Goal: Task Accomplishment & Management: Manage account settings

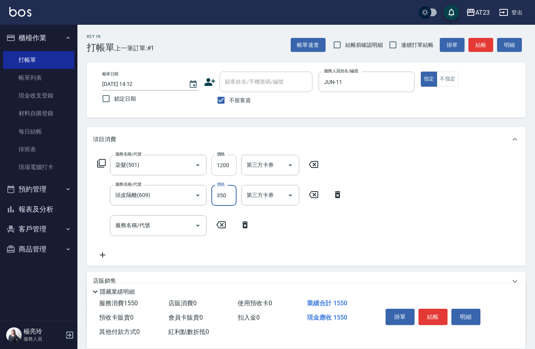
click at [234, 166] on input "1200" at bounding box center [223, 165] width 25 height 21
click at [230, 161] on input "1200" at bounding box center [223, 165] width 25 height 21
type input "1500"
click at [306, 224] on div "服務名稱/代號 染髮(501) 服務名稱/代號 價格 1500 價格 第三方卡券 第三方卡券 服務名稱/代號 頭皮隔離(609) 服務名稱/代號 價格 350…" at bounding box center [220, 207] width 254 height 105
click at [126, 224] on div "服務名稱/代號 服務名稱/代號" at bounding box center [158, 225] width 97 height 21
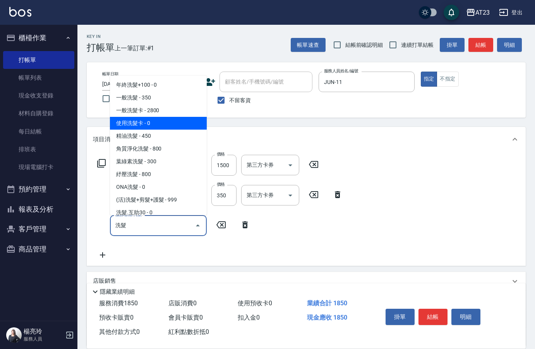
click at [150, 123] on span "使用洗髮卡 - 0" at bounding box center [158, 123] width 97 height 13
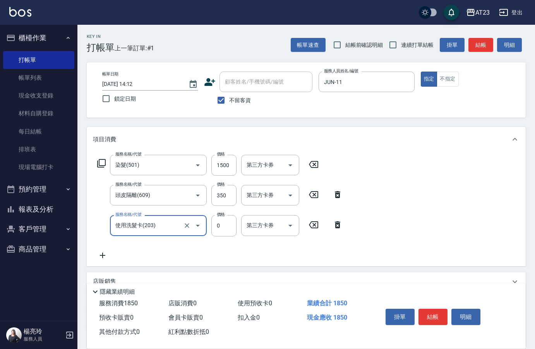
type input "使用洗髮卡(203)"
click at [265, 227] on div "第三方卡券 第三方卡券" at bounding box center [270, 225] width 58 height 21
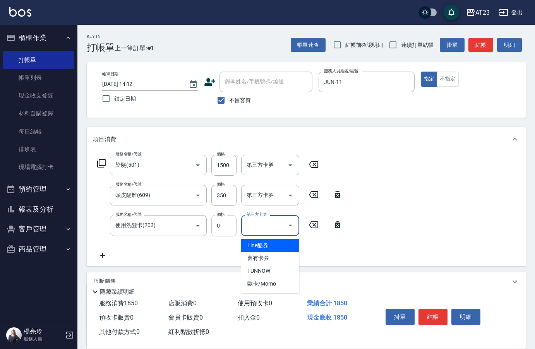
click at [228, 225] on input "0" at bounding box center [223, 225] width 25 height 21
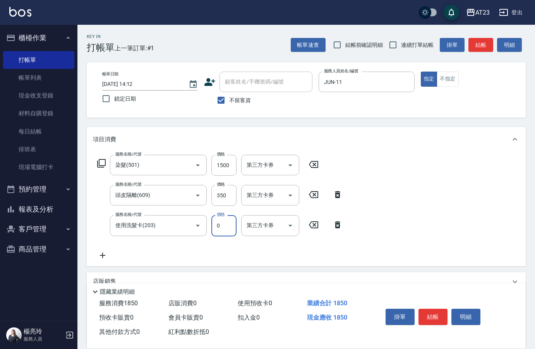
click at [103, 254] on icon at bounding box center [102, 255] width 19 height 9
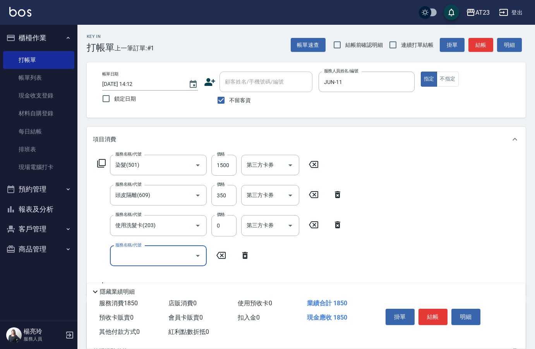
click at [313, 227] on icon at bounding box center [313, 225] width 9 height 7
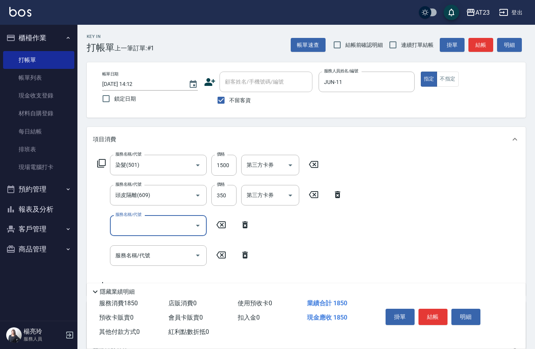
click at [223, 255] on icon at bounding box center [220, 255] width 19 height 9
click at [221, 253] on icon at bounding box center [220, 255] width 19 height 9
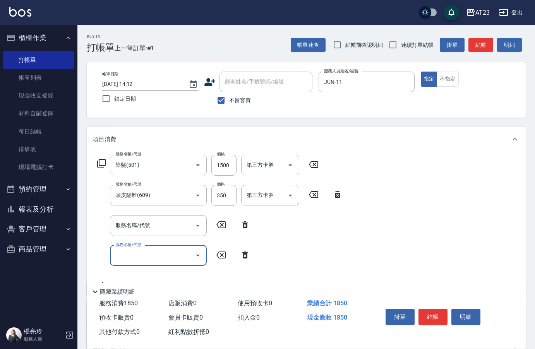
click at [246, 253] on icon at bounding box center [244, 255] width 5 height 7
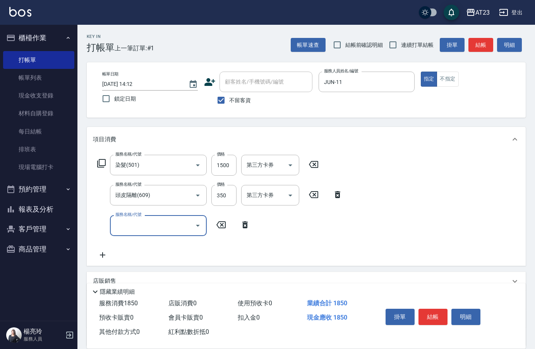
click at [100, 163] on icon at bounding box center [101, 163] width 9 height 9
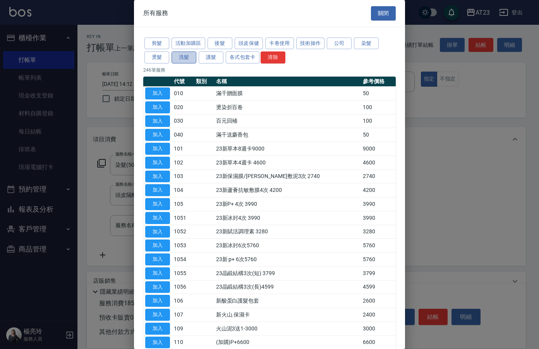
click at [185, 58] on button "洗髮" at bounding box center [184, 58] width 25 height 12
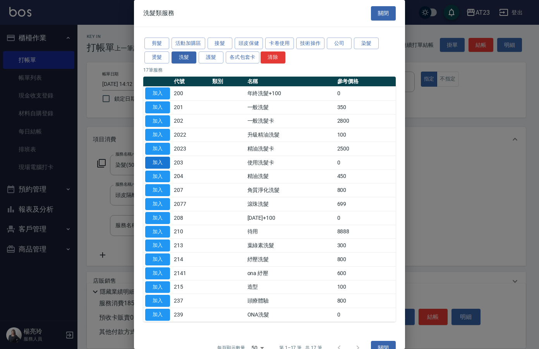
click at [151, 165] on button "加入" at bounding box center [157, 163] width 25 height 12
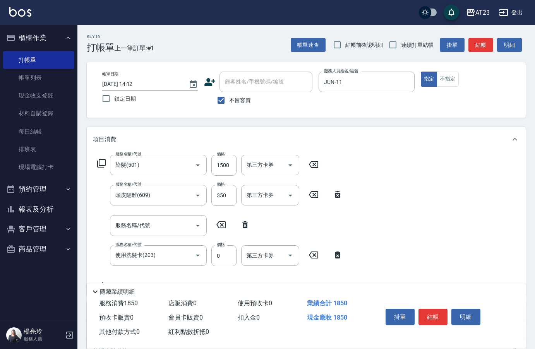
click at [104, 165] on icon at bounding box center [101, 163] width 9 height 9
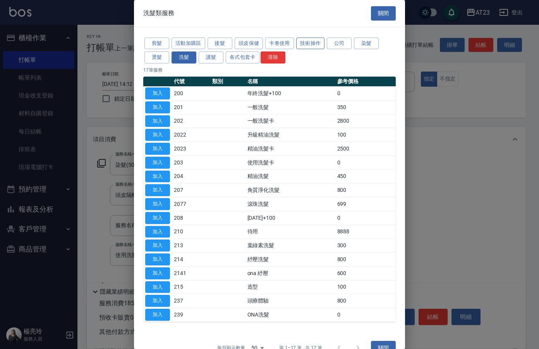
drag, startPoint x: 314, startPoint y: 44, endPoint x: 309, endPoint y: 39, distance: 6.6
click at [314, 44] on button "技術操作" at bounding box center [310, 44] width 29 height 12
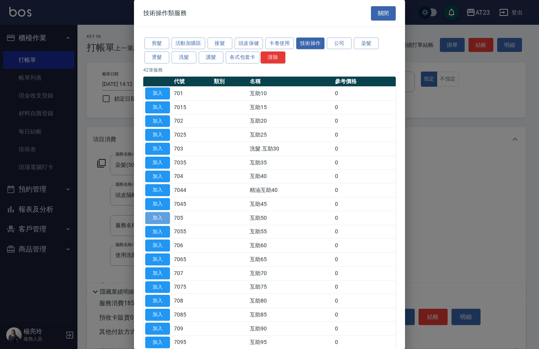
click at [158, 220] on button "加入" at bounding box center [157, 218] width 25 height 12
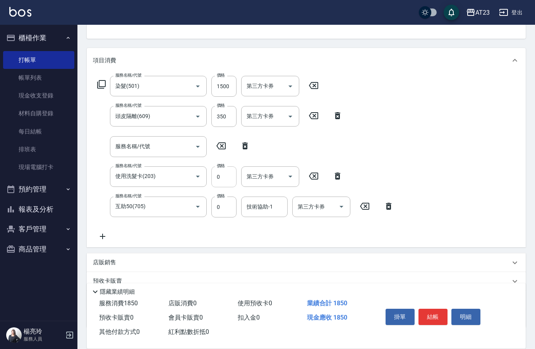
scroll to position [116, 0]
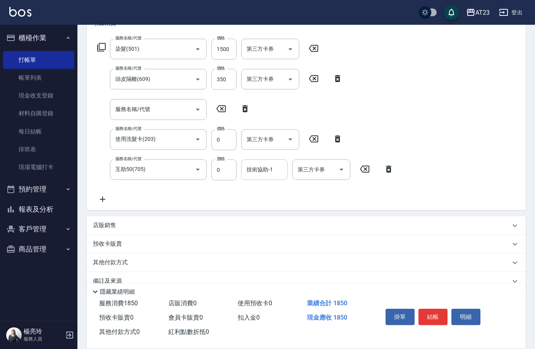
click at [258, 168] on div "技術協助-1 技術協助-1" at bounding box center [264, 170] width 46 height 21
type input "Penny-30"
click at [157, 105] on input "服務名稱/代號" at bounding box center [152, 110] width 78 height 14
type input "假"
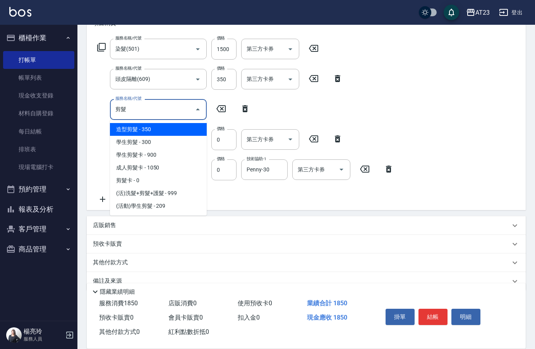
type input "剪髮"
click at [221, 107] on icon at bounding box center [220, 108] width 19 height 9
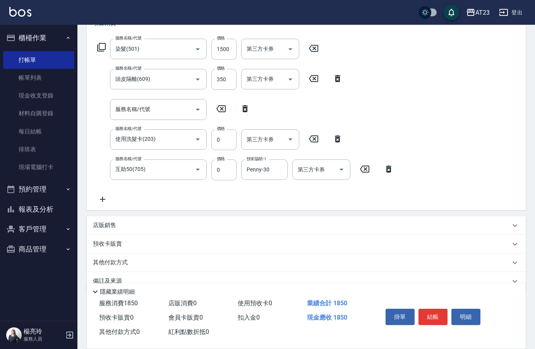
click at [99, 47] on icon at bounding box center [101, 47] width 9 height 9
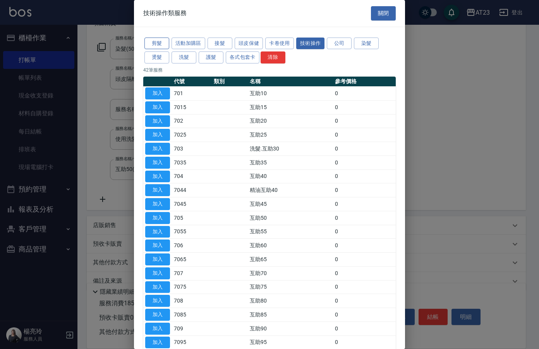
click at [161, 39] on button "剪髮" at bounding box center [156, 44] width 25 height 12
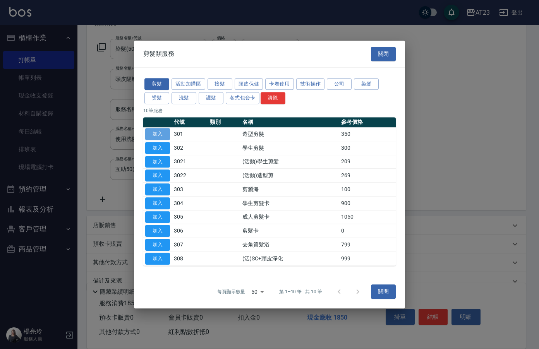
click at [152, 136] on button "加入" at bounding box center [157, 134] width 25 height 12
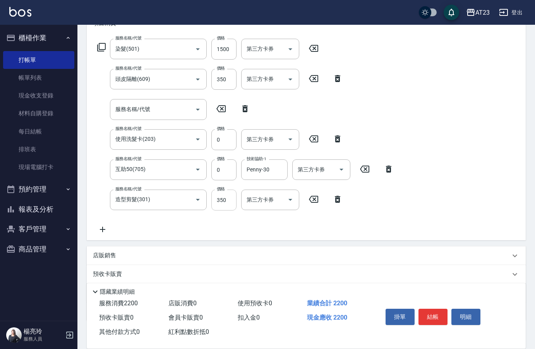
click at [220, 203] on input "350" at bounding box center [223, 200] width 25 height 21
type input "400"
click at [313, 230] on div "服務名稱/代號 染髮(501) 服務名稱/代號 價格 1500 價格 第三方卡券 第三方卡券 服務名稱/代號 頭皮隔離(609) 服務名稱/代號 價格 350…" at bounding box center [246, 137] width 306 height 196
click at [246, 108] on icon at bounding box center [244, 108] width 19 height 9
type input "使用洗髮卡(203)"
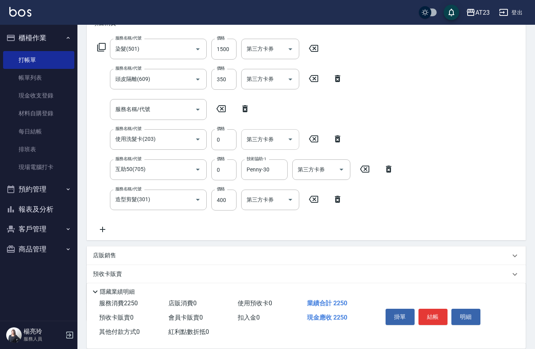
type input "互助50(705)"
type input "造型剪髮(301)"
type input "400"
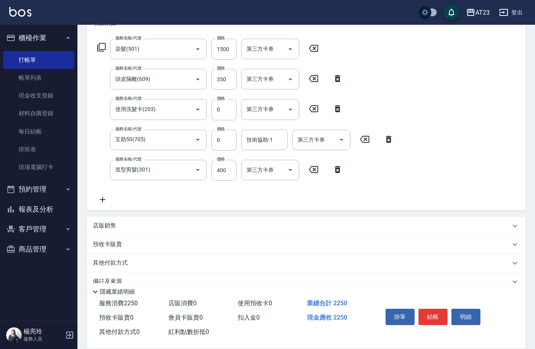
click at [383, 182] on div "服務名稱/代號 染髮(501) 服務名稱/代號 價格 1500 價格 第三方卡券 第三方卡券 服務名稱/代號 頭皮隔離(609) 服務名稱/代號 價格 350…" at bounding box center [246, 122] width 306 height 166
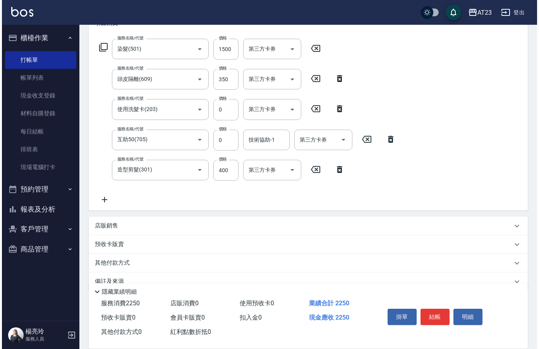
scroll to position [77, 0]
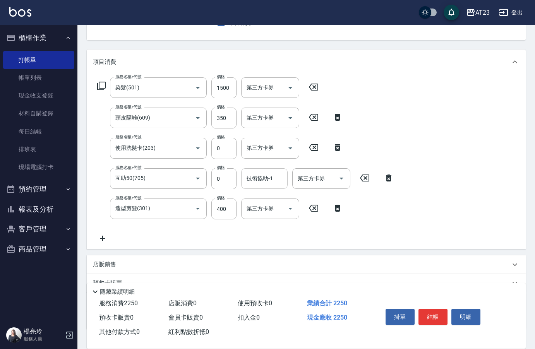
click at [259, 184] on input "技術協助-1" at bounding box center [265, 179] width 40 height 14
type input "Penny-30"
click at [431, 223] on div "服務名稱/代號 染髮(501) 服務名稱/代號 價格 1500 價格 第三方卡券 第三方卡券 服務名稱/代號 頭皮隔離(609) 服務名稱/代號 價格 350…" at bounding box center [306, 161] width 439 height 175
click at [97, 84] on icon at bounding box center [101, 85] width 9 height 9
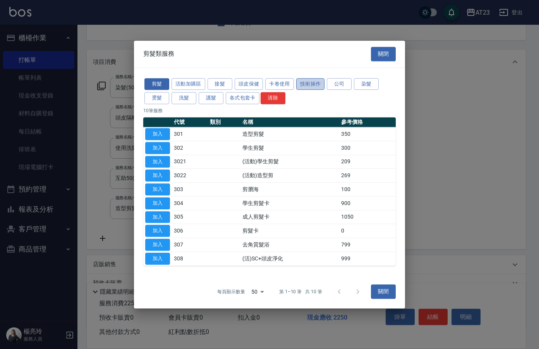
click at [318, 84] on button "技術操作" at bounding box center [310, 84] width 29 height 12
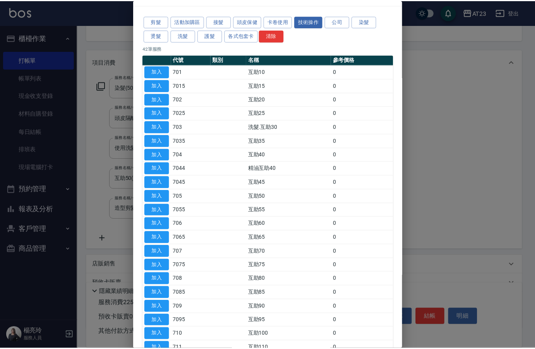
scroll to position [39, 0]
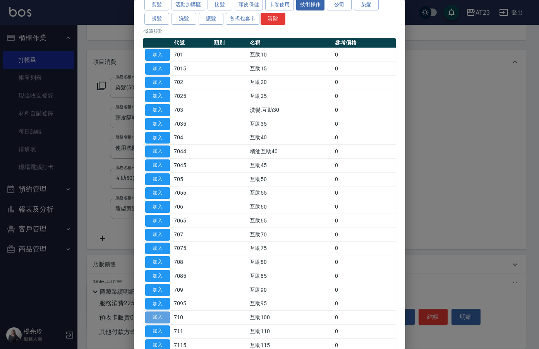
click at [166, 318] on button "加入" at bounding box center [157, 318] width 25 height 12
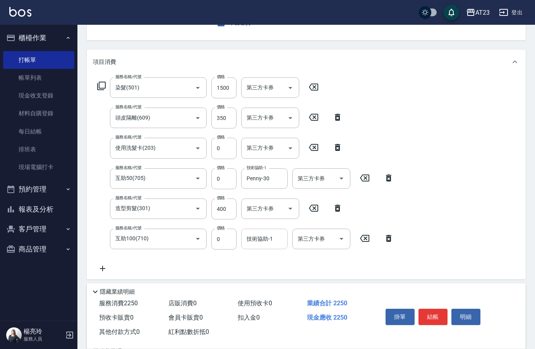
click at [261, 242] on div "技術協助-1 技術協助-1" at bounding box center [264, 239] width 46 height 21
type input "Penny-30"
click at [414, 253] on div "服務名稱/代號 染髮(501) 服務名稱/代號 價格 1500 價格 第三方卡券 第三方卡券 服務名稱/代號 頭皮隔離(609) 服務名稱/代號 價格 350…" at bounding box center [306, 176] width 439 height 205
click at [433, 311] on button "結帳" at bounding box center [433, 317] width 29 height 16
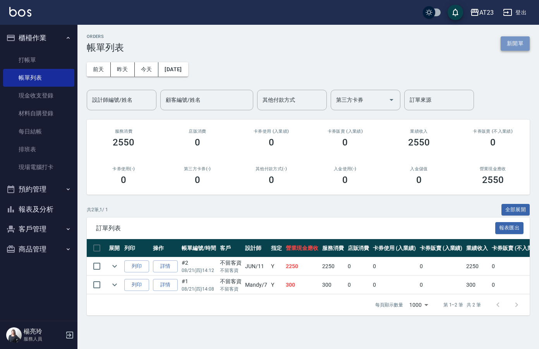
click at [517, 47] on button "新開單" at bounding box center [515, 43] width 29 height 14
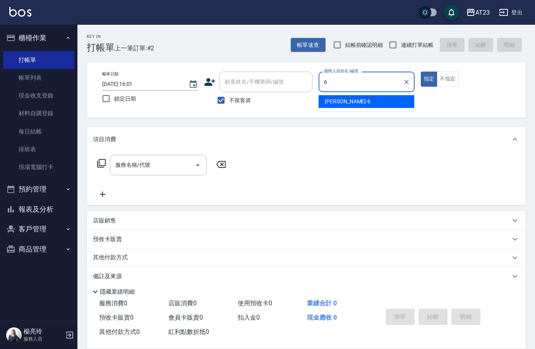
type input "Joann-6"
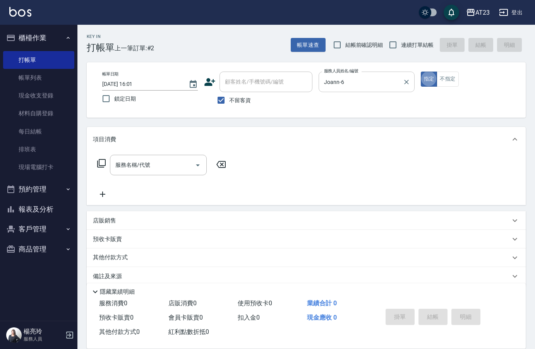
type button "true"
click at [103, 165] on icon at bounding box center [101, 163] width 9 height 9
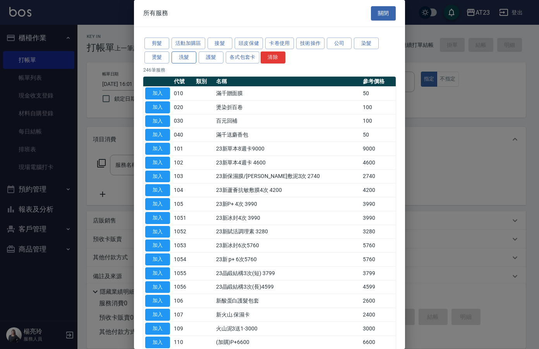
click at [190, 59] on button "洗髮" at bounding box center [184, 58] width 25 height 12
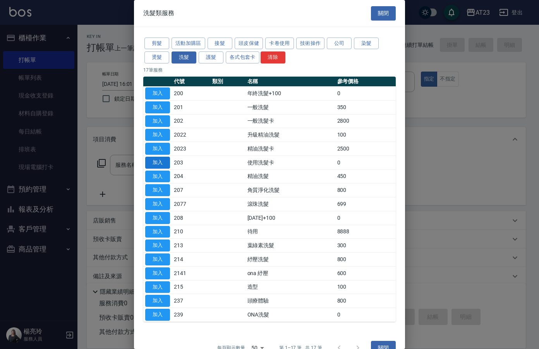
click at [164, 161] on button "加入" at bounding box center [157, 163] width 25 height 12
type input "使用洗髮卡(203)"
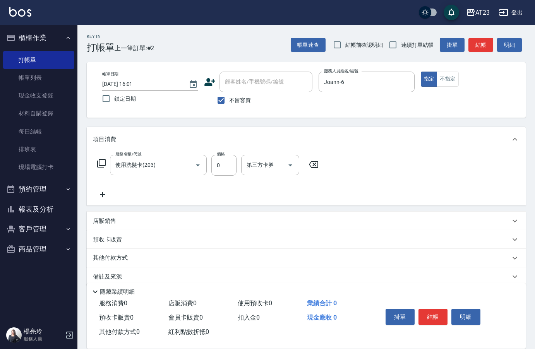
click at [105, 195] on icon at bounding box center [102, 194] width 5 height 5
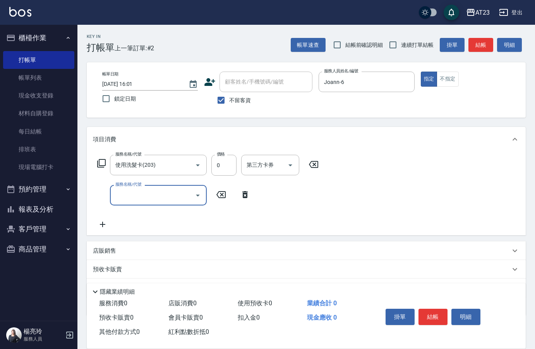
click at [245, 196] on icon at bounding box center [244, 194] width 5 height 7
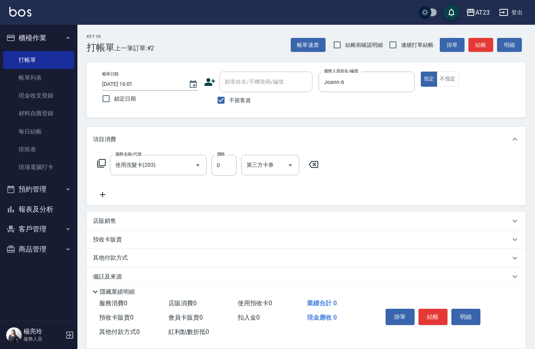
click at [101, 165] on icon at bounding box center [101, 163] width 9 height 9
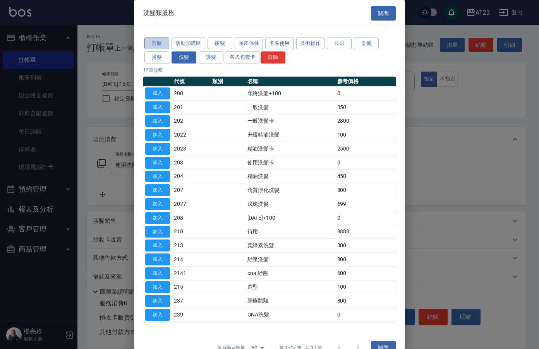
click at [165, 38] on button "剪髮" at bounding box center [156, 44] width 25 height 12
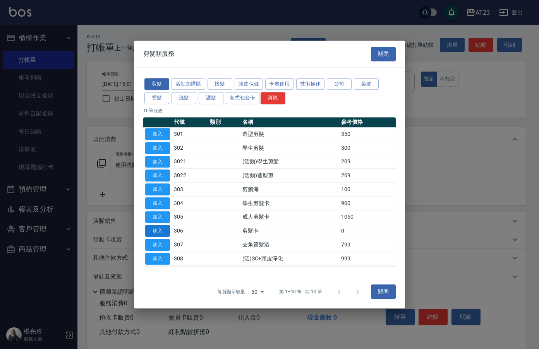
click at [158, 231] on button "加入" at bounding box center [157, 231] width 25 height 12
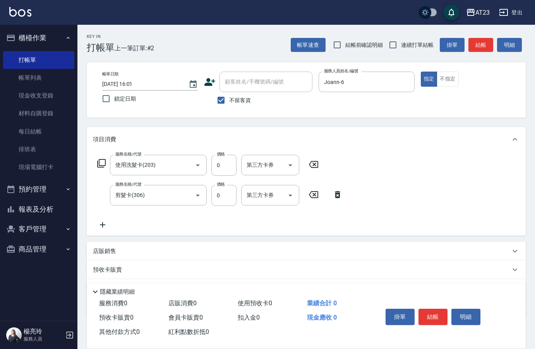
click at [197, 229] on div "服務名稱/代號 使用洗髮卡(203) 服務名稱/代號 價格 0 價格 第三方卡券 第三方卡券 服務名稱/代號 剪髮卡(306) 服務名稱/代號 價格 0 價格…" at bounding box center [220, 192] width 254 height 75
click at [228, 166] on input "0" at bounding box center [223, 165] width 25 height 21
click at [230, 161] on input "0" at bounding box center [223, 165] width 25 height 21
type input "150"
click at [400, 211] on div "服務名稱/代號 使用洗髮卡(203) 服務名稱/代號 價格 150 價格 第三方卡券 第三方卡券 服務名稱/代號 剪髮卡(306) 服務名稱/代號 價格 0 …" at bounding box center [306, 194] width 439 height 84
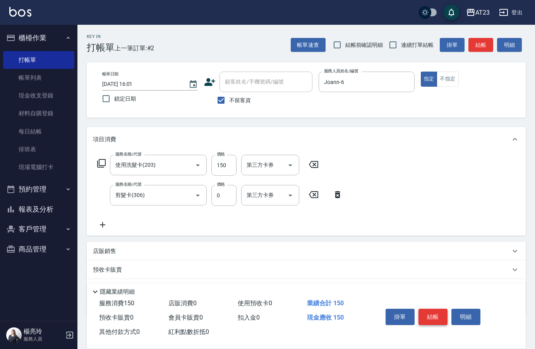
click at [429, 311] on button "結帳" at bounding box center [433, 317] width 29 height 16
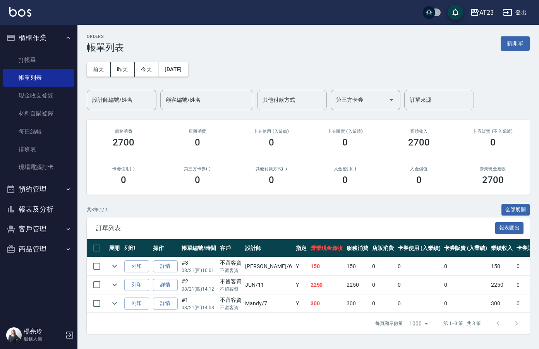
click at [515, 42] on button "新開單" at bounding box center [515, 43] width 29 height 14
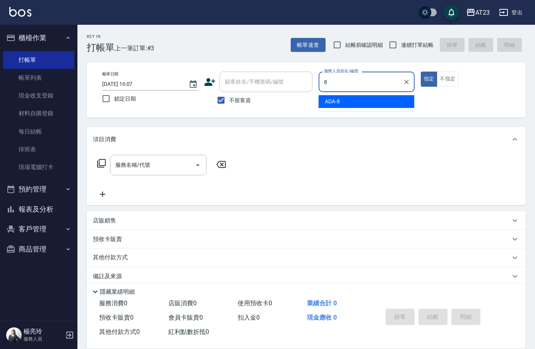
type input "ADA-8"
type button "true"
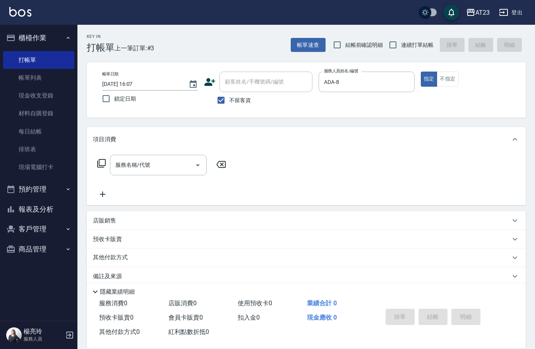
click at [100, 169] on div "服務名稱/代號 服務名稱/代號" at bounding box center [162, 165] width 138 height 21
click at [455, 82] on button "不指定" at bounding box center [448, 79] width 22 height 15
click at [103, 167] on icon at bounding box center [101, 163] width 9 height 9
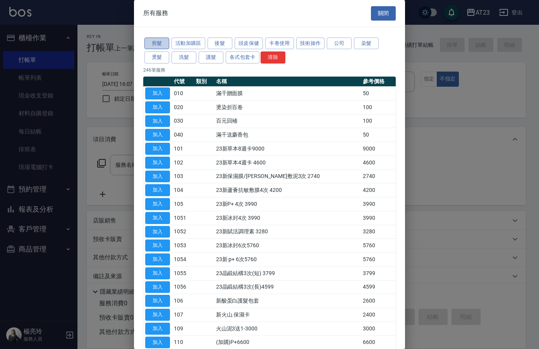
click at [159, 42] on button "剪髮" at bounding box center [156, 44] width 25 height 12
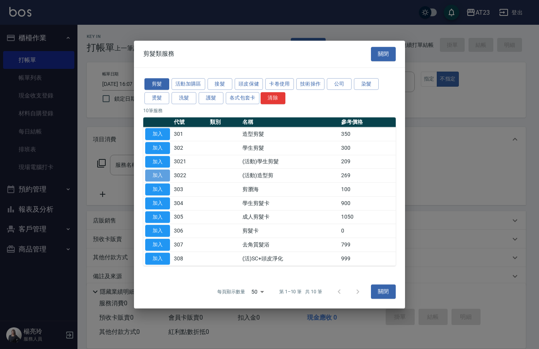
click at [161, 177] on button "加入" at bounding box center [157, 176] width 25 height 12
type input "(活動)造型剪(3022)"
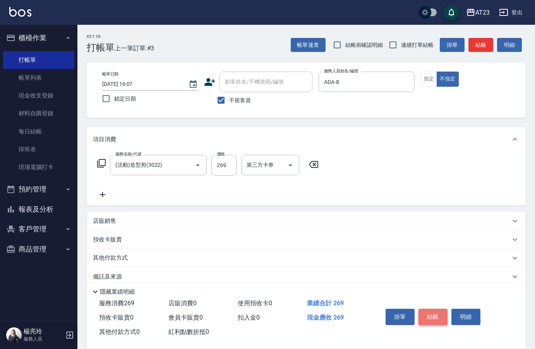
click at [425, 309] on button "結帳" at bounding box center [433, 317] width 29 height 16
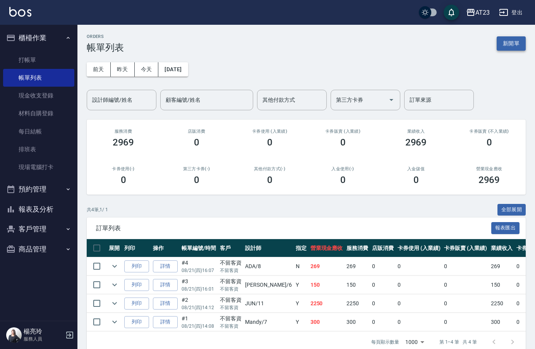
click at [503, 41] on button "新開單" at bounding box center [511, 43] width 29 height 14
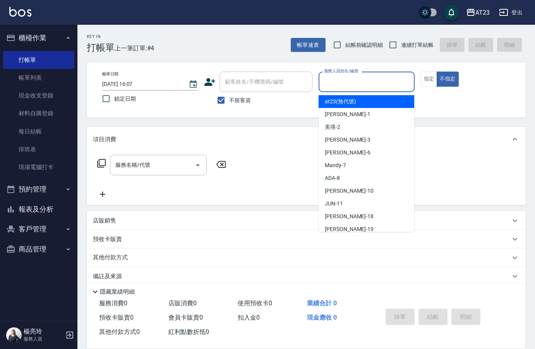
click at [369, 77] on input "服務人員姓名/編號" at bounding box center [366, 82] width 89 height 14
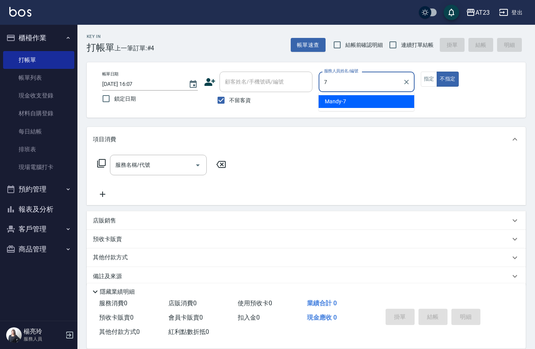
type input "Mandy-7"
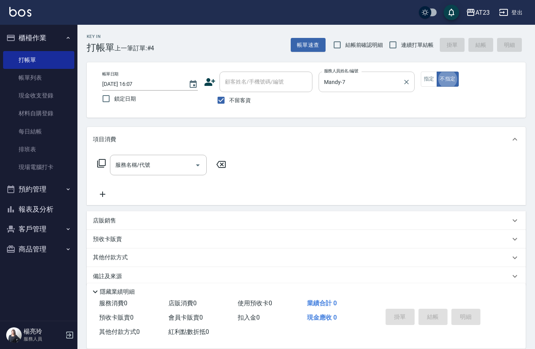
type button "false"
click at [97, 164] on icon at bounding box center [101, 163] width 9 height 9
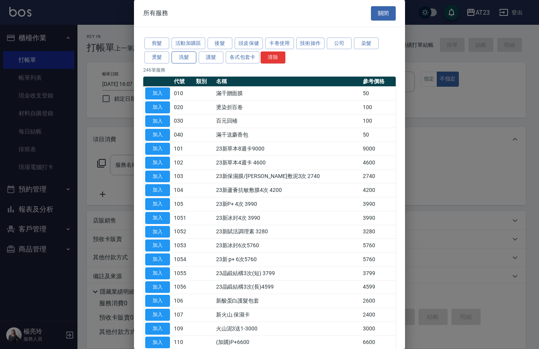
click at [189, 60] on button "洗髮" at bounding box center [184, 58] width 25 height 12
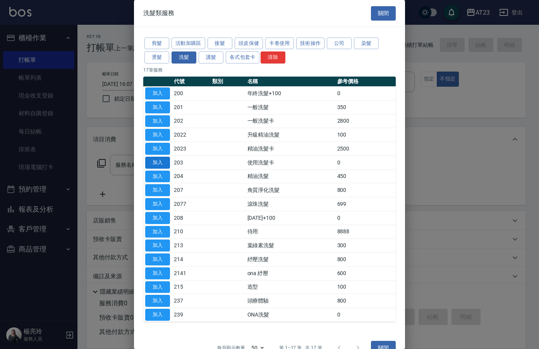
click at [163, 164] on button "加入" at bounding box center [157, 163] width 25 height 12
type input "使用洗髮卡(203)"
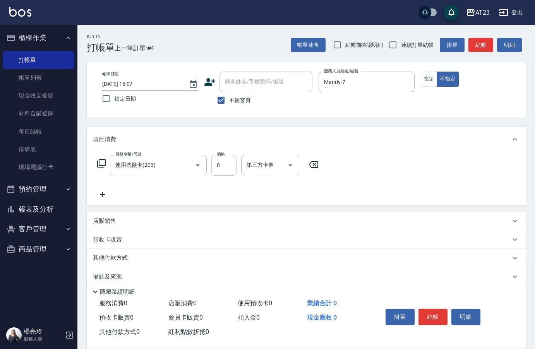
click at [230, 168] on input "0" at bounding box center [223, 165] width 25 height 21
type input "2000"
click at [344, 157] on div "服務名稱/代號 使用洗髮卡(203) 服務名稱/代號 價格 2000 價格 第三方卡券 第三方卡券" at bounding box center [306, 179] width 439 height 54
click at [103, 165] on icon at bounding box center [101, 163] width 9 height 9
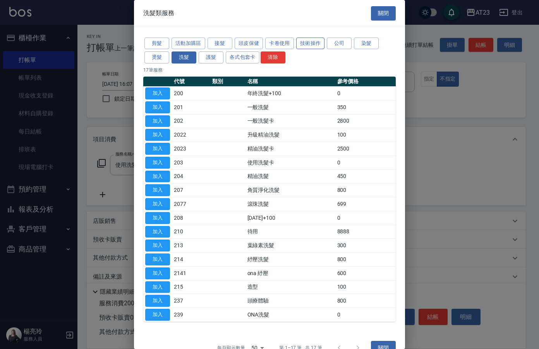
click at [317, 41] on button "技術操作" at bounding box center [310, 44] width 29 height 12
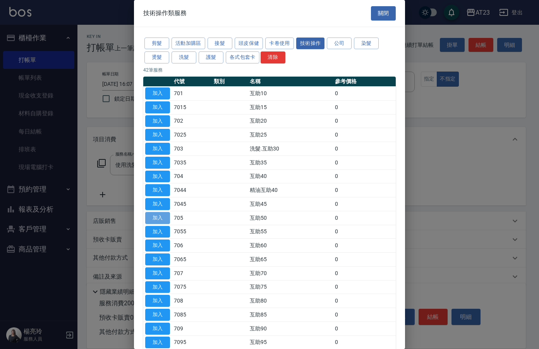
click at [160, 216] on button "加入" at bounding box center [157, 218] width 25 height 12
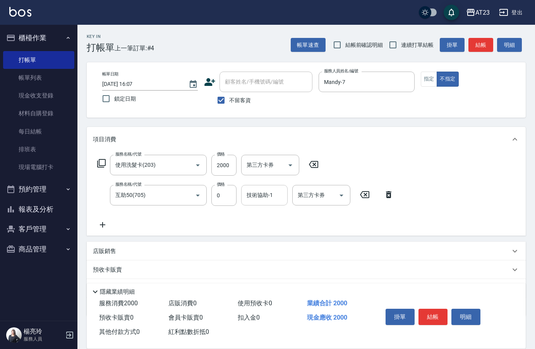
click at [266, 198] on div "技術協助-1 技術協助-1" at bounding box center [264, 195] width 46 height 21
type input "嚕咪-35"
click at [441, 210] on div "服務名稱/代號 使用洗髮卡(203) 服務名稱/代號 價格 2000 價格 第三方卡券 第三方卡券 服務名稱/代號 互助50(705) 服務名稱/代號 價格 …" at bounding box center [306, 194] width 439 height 84
click at [442, 318] on button "結帳" at bounding box center [433, 317] width 29 height 16
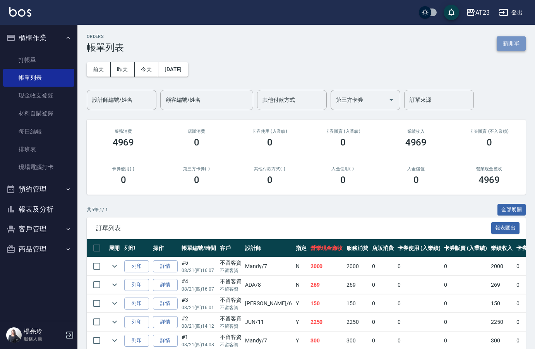
click at [501, 37] on button "新開單" at bounding box center [511, 43] width 29 height 14
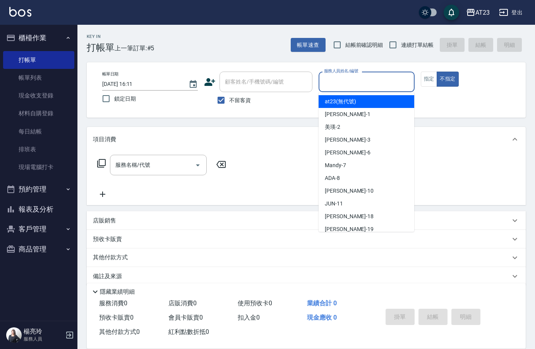
click at [350, 81] on input "服務人員姓名/編號" at bounding box center [366, 82] width 89 height 14
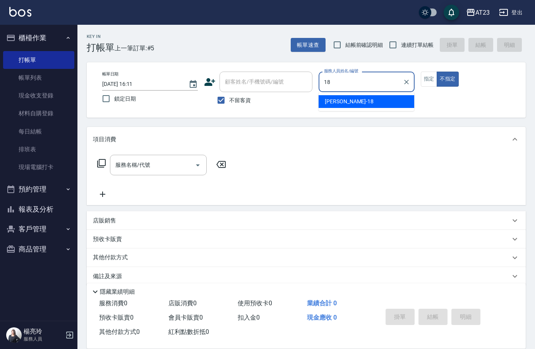
type input "小嫺-18"
type button "false"
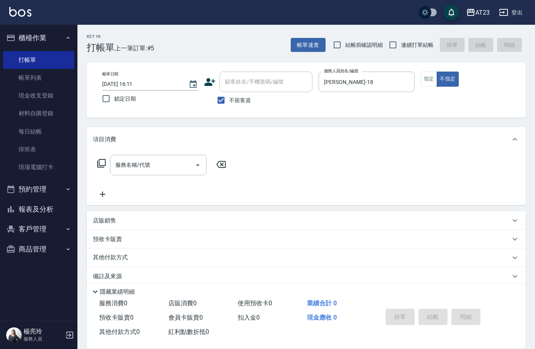
click at [103, 168] on icon at bounding box center [101, 163] width 9 height 9
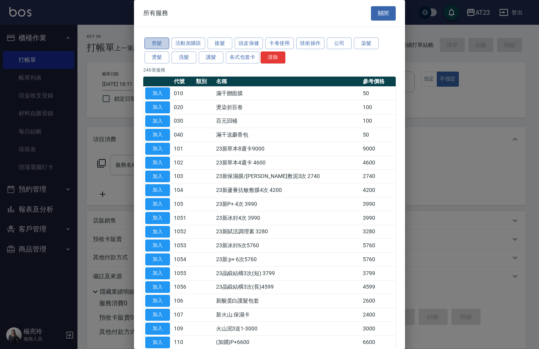
click at [160, 42] on button "剪髮" at bounding box center [156, 44] width 25 height 12
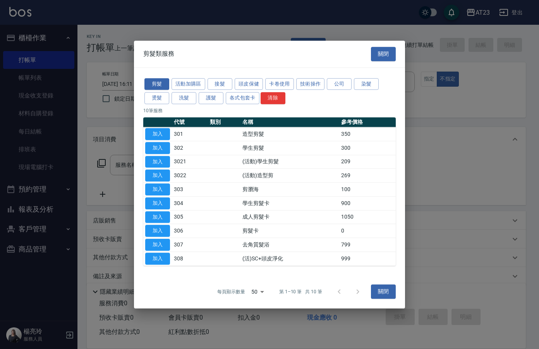
click at [154, 131] on button "加入" at bounding box center [157, 134] width 25 height 12
type input "造型剪髮(301)"
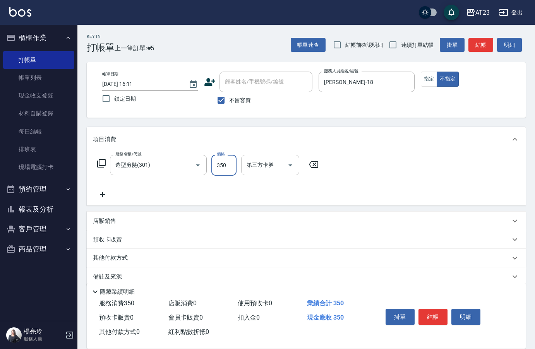
drag, startPoint x: 220, startPoint y: 164, endPoint x: 242, endPoint y: 161, distance: 22.3
click at [220, 164] on input "350" at bounding box center [223, 165] width 25 height 21
click at [356, 179] on div "服務名稱/代號 造型剪髮(301) 服務名稱/代號 價格 900 價格 第三方卡券 第三方卡券" at bounding box center [306, 179] width 439 height 54
click at [234, 167] on input "900" at bounding box center [223, 165] width 25 height 21
type input "0"
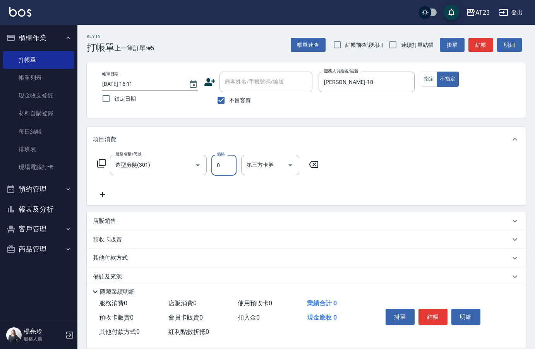
drag, startPoint x: 40, startPoint y: 82, endPoint x: 318, endPoint y: 287, distance: 345.6
click at [40, 82] on link "帳單列表" at bounding box center [38, 78] width 71 height 18
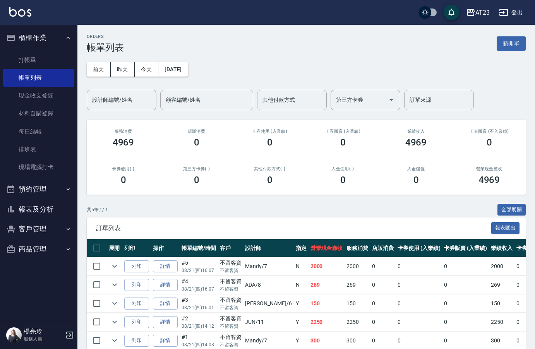
scroll to position [37, 0]
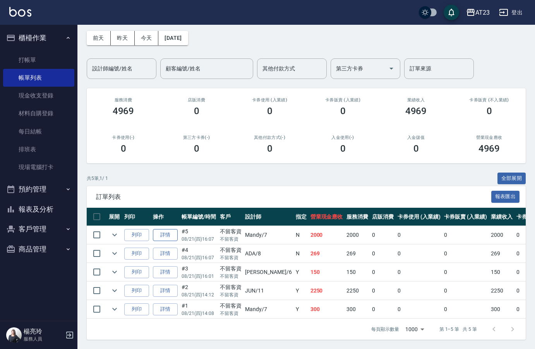
click at [165, 229] on link "詳情" at bounding box center [165, 235] width 25 height 12
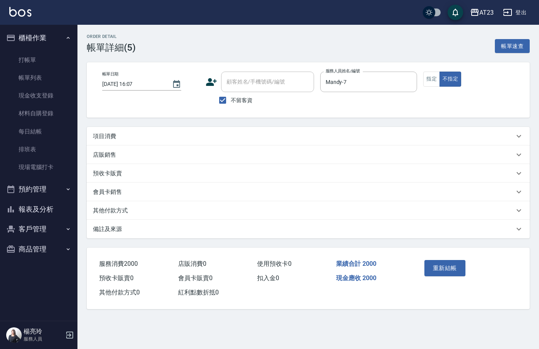
type input "2025/08/21 16:07"
checkbox input "true"
type input "Mandy-7"
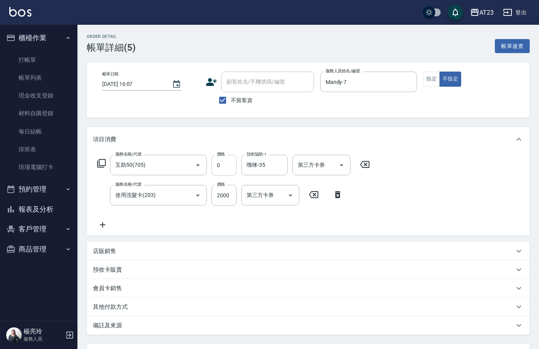
type input "互助50(705)"
type input "使用洗髮卡(203)"
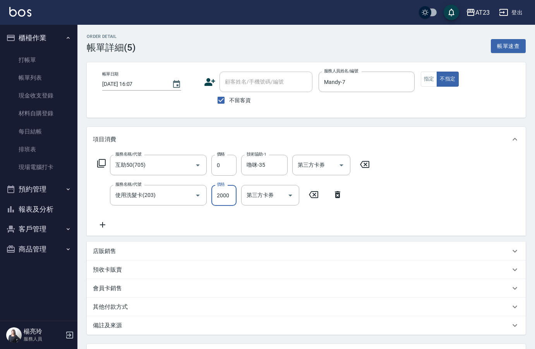
click at [229, 196] on input "2000" at bounding box center [223, 195] width 25 height 21
type input "150"
click at [409, 200] on div "服務名稱/代號 互助50(705) 服務名稱/代號 價格 0 價格 技術協助-1 嚕咪-35 技術協助-1 第三方卡券 第三方卡券 服務名稱/代號 使用洗髮卡…" at bounding box center [306, 194] width 439 height 84
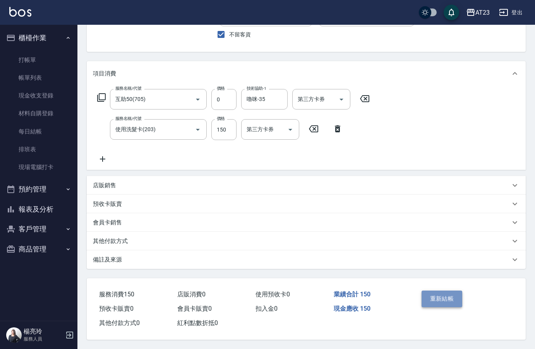
click at [431, 295] on button "重新結帳" at bounding box center [442, 299] width 41 height 16
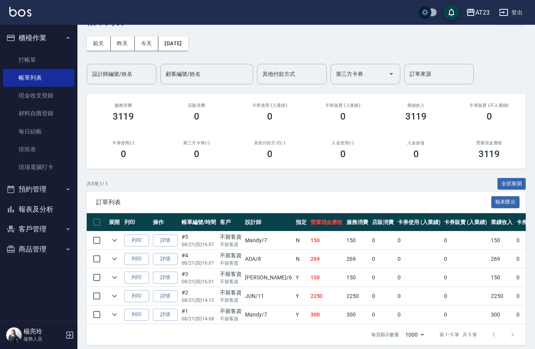
scroll to position [37, 0]
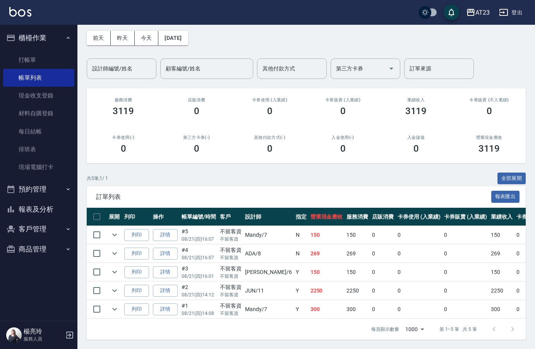
drag, startPoint x: 145, startPoint y: 266, endPoint x: 183, endPoint y: 268, distance: 37.6
click at [183, 268] on tr "列印 詳情 #3 08/21 (四) 16:01 不留客資 不留客資 Joann /6 Y 150 150 0 0 0 150 0 0 0 0 0" at bounding box center [418, 272] width 663 height 18
click at [173, 267] on link "詳情" at bounding box center [165, 272] width 25 height 12
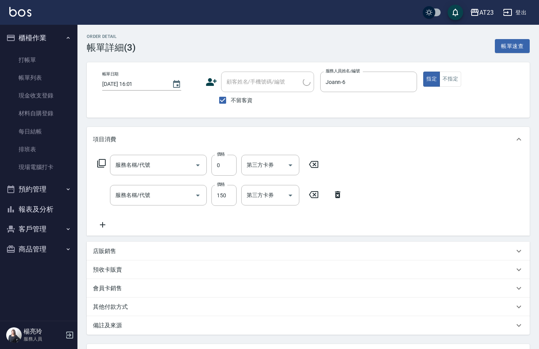
type input "2025/08/21 16:01"
checkbox input "true"
type input "Joann-6"
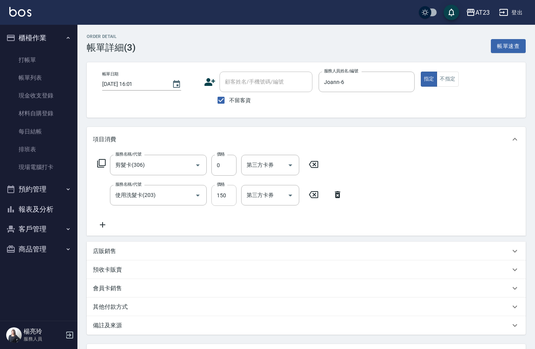
type input "剪髮卡(306)"
type input "使用洗髮卡(203)"
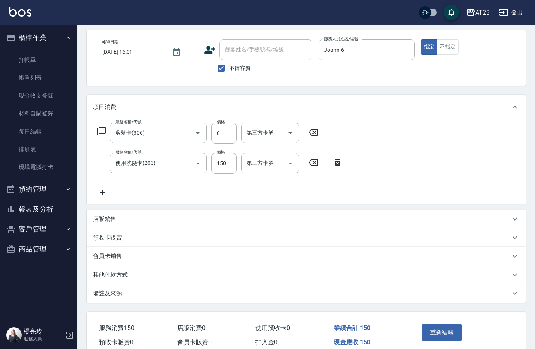
scroll to position [69, 0]
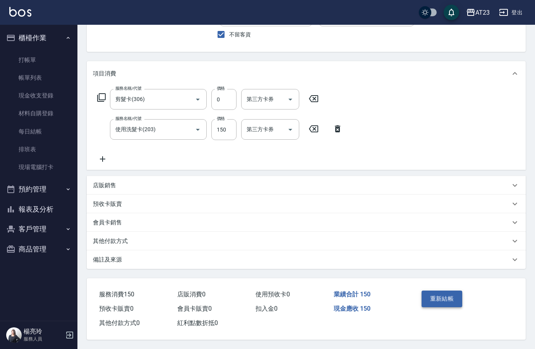
click at [429, 300] on button "重新結帳" at bounding box center [442, 299] width 41 height 16
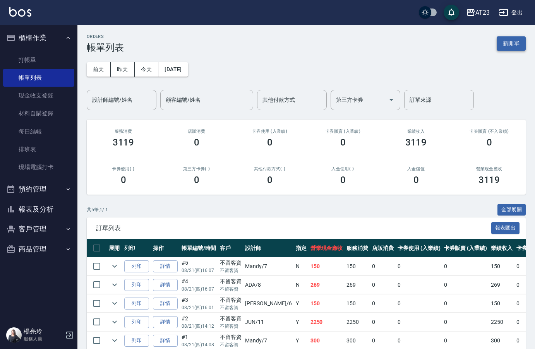
click at [514, 48] on button "新開單" at bounding box center [511, 43] width 29 height 14
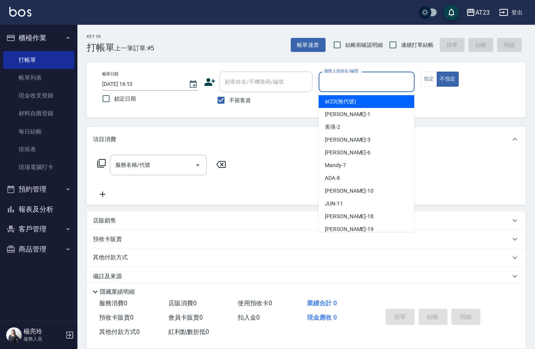
click at [352, 77] on input "服務人員姓名/編號" at bounding box center [366, 82] width 89 height 14
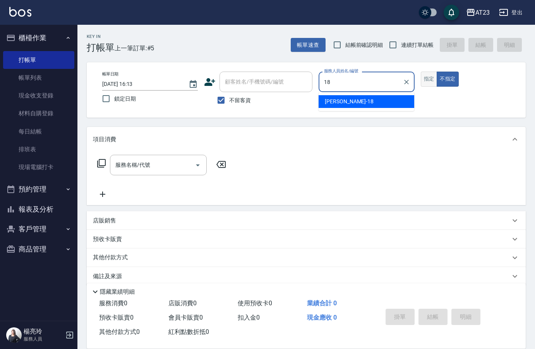
type input "18"
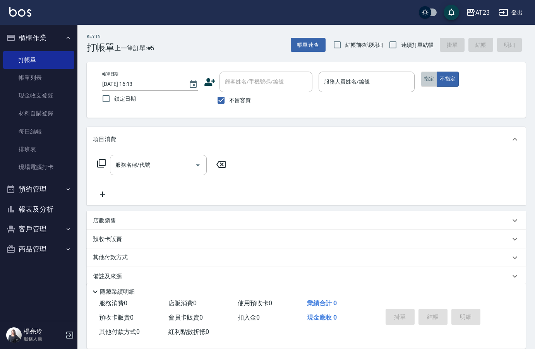
click at [428, 77] on button "指定" at bounding box center [429, 79] width 17 height 15
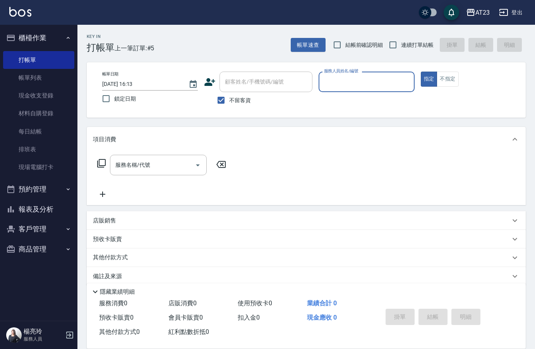
click at [368, 84] on input "服務人員姓名/編號" at bounding box center [366, 82] width 89 height 14
type input "小嫺-18"
type button "true"
click at [103, 161] on icon at bounding box center [101, 163] width 9 height 9
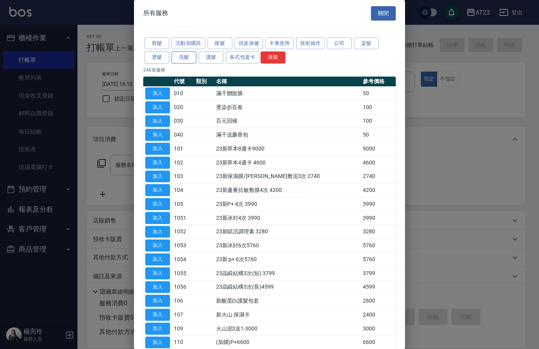
click at [182, 53] on button "洗髮" at bounding box center [184, 58] width 25 height 12
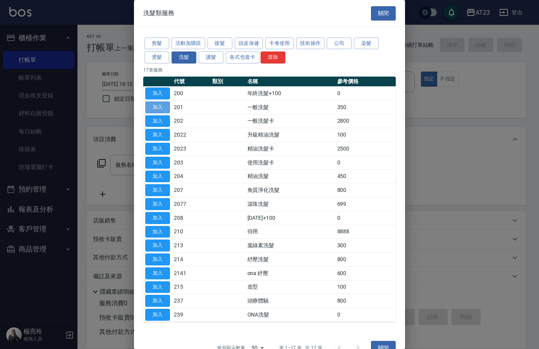
click at [156, 105] on button "加入" at bounding box center [157, 107] width 25 height 12
type input "一般洗髮(201)"
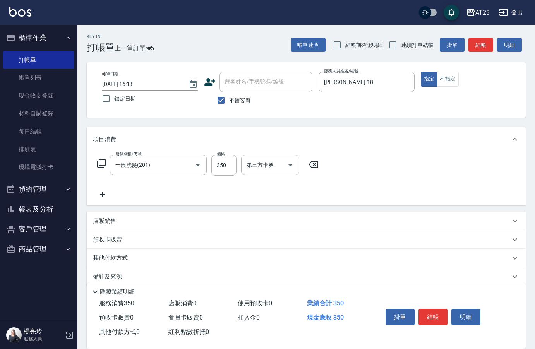
click at [101, 165] on icon at bounding box center [101, 163] width 9 height 9
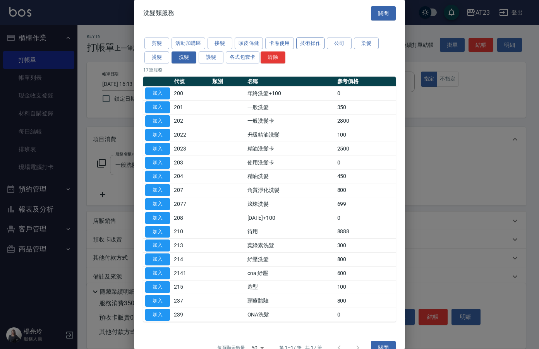
click at [309, 46] on button "技術操作" at bounding box center [310, 44] width 29 height 12
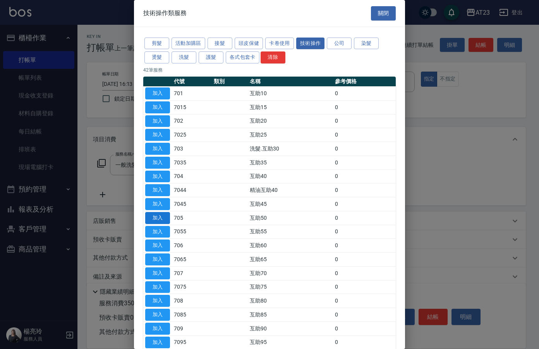
click at [159, 221] on button "加入" at bounding box center [157, 218] width 25 height 12
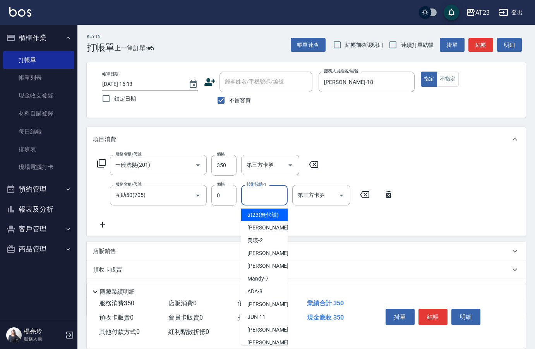
click at [257, 192] on div "技術協助-1 技術協助-1" at bounding box center [264, 195] width 46 height 21
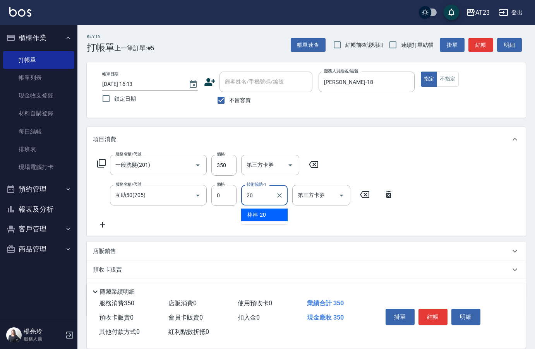
type input "棒棒-20"
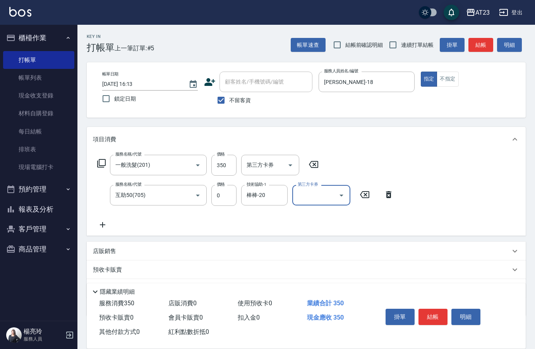
click at [260, 224] on div "服務名稱/代號 一般洗髮(201) 服務名稱/代號 價格 350 價格 第三方卡券 第三方卡券 服務名稱/代號 互助50(705) 服務名稱/代號 價格 0 …" at bounding box center [246, 192] width 306 height 75
click at [103, 162] on icon at bounding box center [101, 163] width 9 height 9
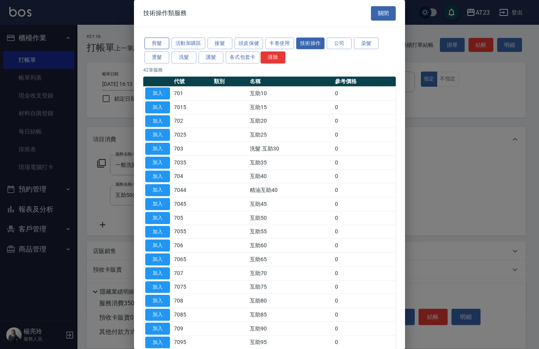
click at [161, 46] on button "剪髮" at bounding box center [156, 44] width 25 height 12
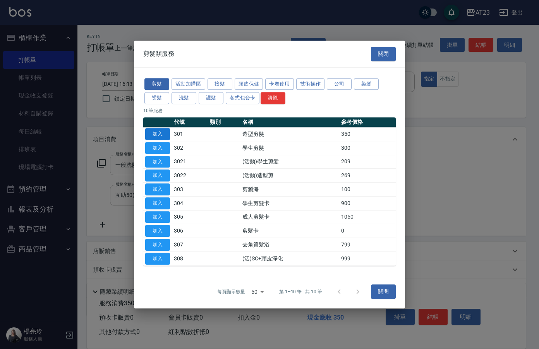
click at [159, 135] on button "加入" at bounding box center [157, 134] width 25 height 12
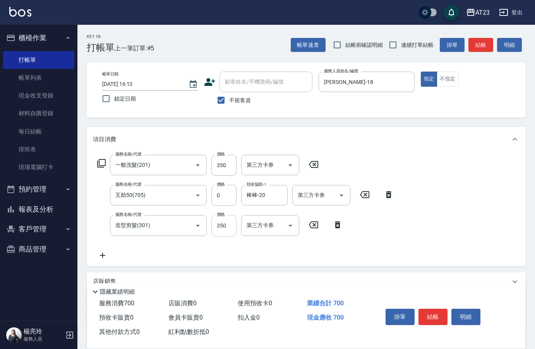
click at [227, 228] on input "350" at bounding box center [223, 225] width 25 height 21
type input "550"
click at [359, 234] on div "服務名稱/代號 一般洗髮(201) 服務名稱/代號 價格 350 價格 第三方卡券 第三方卡券 服務名稱/代號 互助50(705) 服務名稱/代號 價格 0 …" at bounding box center [246, 207] width 306 height 105
click at [373, 242] on div "服務名稱/代號 一般洗髮(201) 服務名稱/代號 價格 350 價格 第三方卡券 第三方卡券 服務名稱/代號 互助50(705) 服務名稱/代號 價格 0 …" at bounding box center [246, 207] width 306 height 105
click at [426, 315] on button "結帳" at bounding box center [433, 317] width 29 height 16
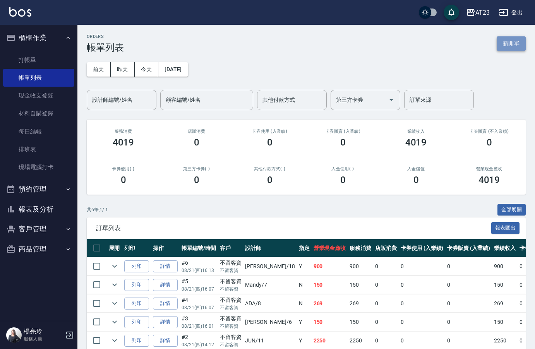
click at [508, 42] on button "新開單" at bounding box center [511, 43] width 29 height 14
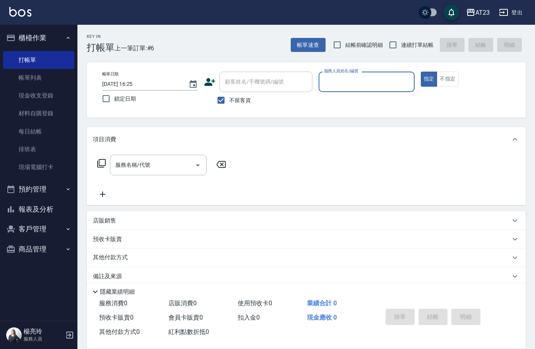
click at [345, 78] on input "服務人員姓名/編號" at bounding box center [366, 82] width 89 height 14
type input "小嫺-18"
type button "true"
click at [100, 161] on icon at bounding box center [101, 163] width 9 height 9
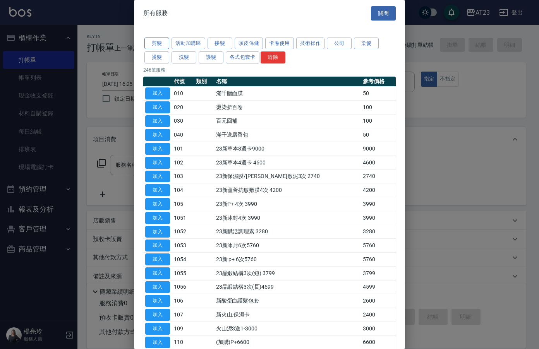
click at [155, 39] on button "剪髮" at bounding box center [156, 44] width 25 height 12
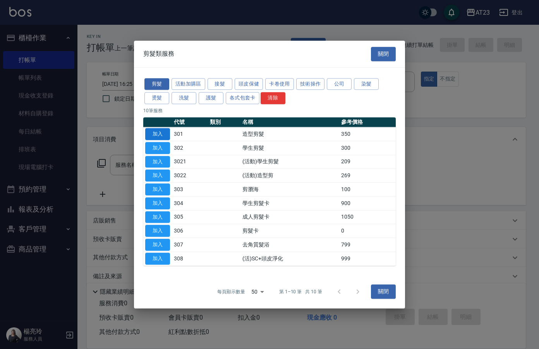
click at [160, 134] on button "加入" at bounding box center [157, 134] width 25 height 12
type input "造型剪髮(301)"
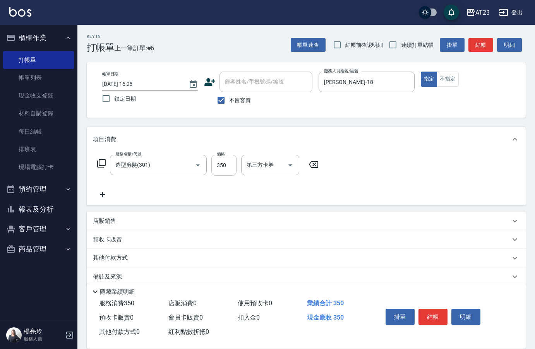
click at [224, 161] on input "350" at bounding box center [223, 165] width 25 height 21
type input "200"
click at [176, 183] on div "服務名稱/代號 造型剪髮(301) 服務名稱/代號 價格 200 價格 第三方卡券 第三方卡券" at bounding box center [208, 177] width 230 height 45
click at [433, 313] on button "結帳" at bounding box center [433, 317] width 29 height 16
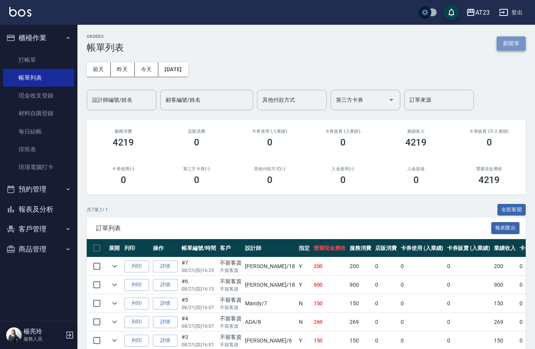
click at [518, 45] on button "新開單" at bounding box center [511, 43] width 29 height 14
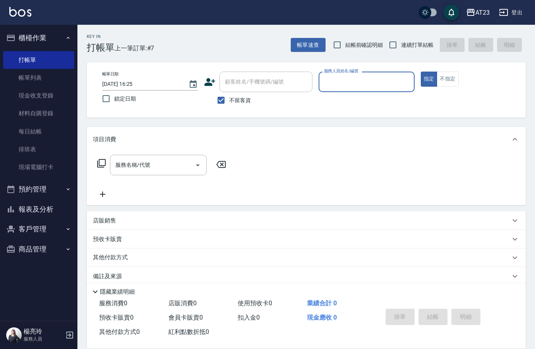
click at [379, 81] on input "服務人員姓名/編號" at bounding box center [366, 82] width 89 height 14
type input "JUN-11"
type button "true"
click at [108, 168] on div "服務名稱/代號 服務名稱/代號" at bounding box center [162, 165] width 138 height 21
click at [100, 160] on icon at bounding box center [101, 163] width 9 height 9
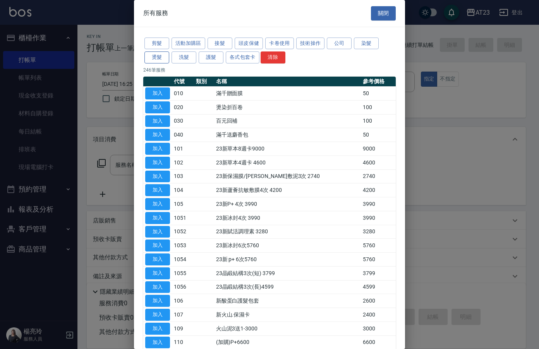
click at [149, 56] on button "燙髮" at bounding box center [156, 58] width 25 height 12
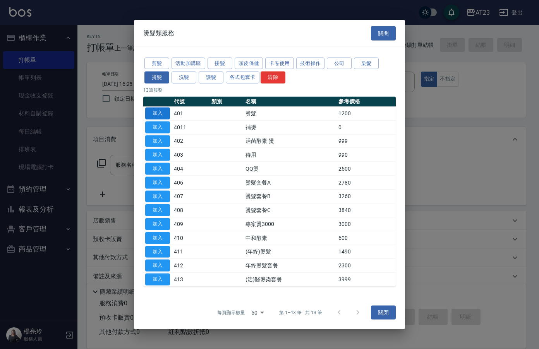
click at [163, 112] on button "加入" at bounding box center [157, 114] width 25 height 12
type input "燙髮(401)"
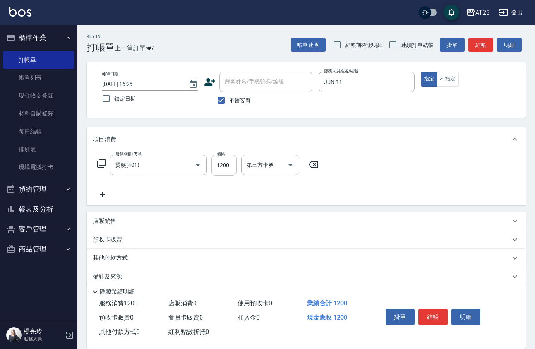
click at [234, 168] on input "1200" at bounding box center [223, 165] width 25 height 21
type input "900"
click at [105, 168] on icon at bounding box center [101, 163] width 9 height 9
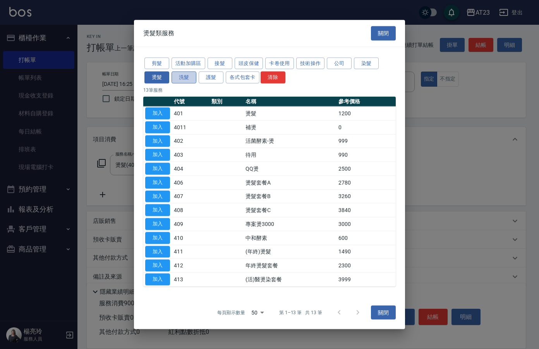
click at [188, 78] on button "洗髮" at bounding box center [184, 78] width 25 height 12
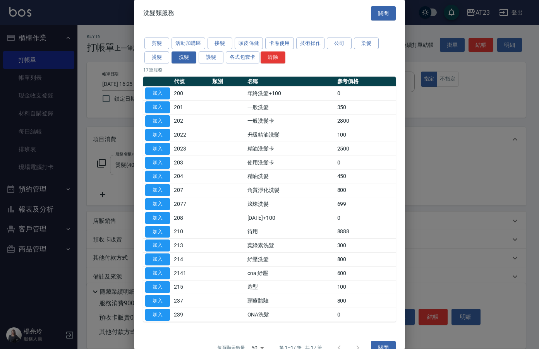
drag, startPoint x: 163, startPoint y: 110, endPoint x: 144, endPoint y: 122, distance: 22.1
click at [158, 103] on button "加入" at bounding box center [157, 107] width 25 height 12
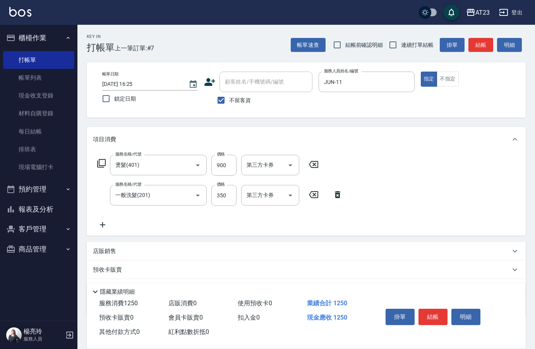
click at [101, 167] on icon at bounding box center [101, 163] width 9 height 9
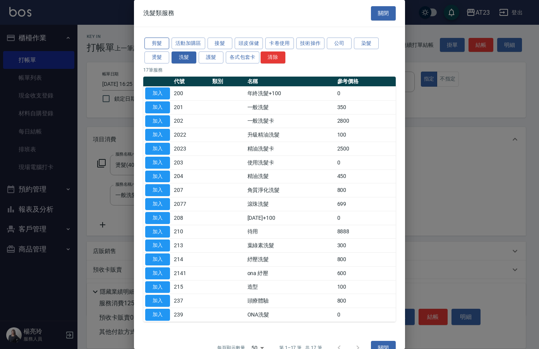
click at [158, 45] on button "剪髮" at bounding box center [156, 44] width 25 height 12
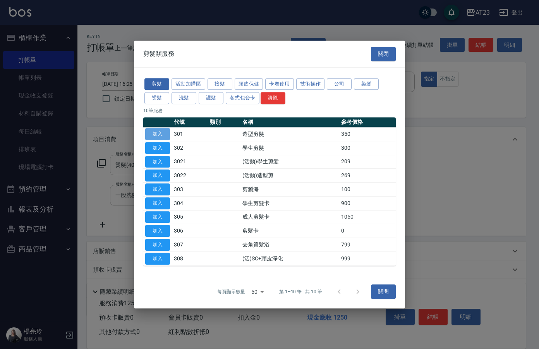
click at [153, 137] on button "加入" at bounding box center [157, 134] width 25 height 12
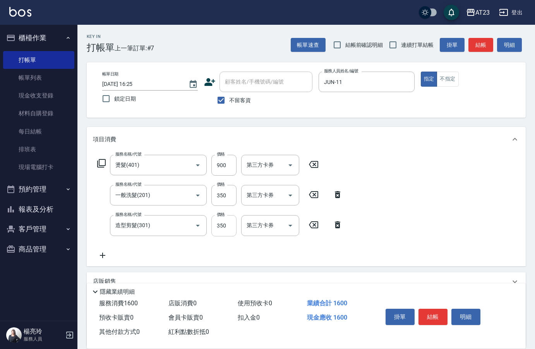
click at [230, 228] on input "350" at bounding box center [223, 225] width 25 height 21
type input "400"
click at [424, 179] on div "服務名稱/代號 燙髮(401) 服務名稱/代號 價格 900 價格 第三方卡券 第三方卡券 服務名稱/代號 一般洗髮(201) 服務名稱/代號 價格 350 …" at bounding box center [306, 209] width 439 height 114
click at [388, 204] on div "服務名稱/代號 燙髮(401) 服務名稱/代號 價格 900 價格 第三方卡券 第三方卡券 服務名稱/代號 一般洗髮(201) 服務名稱/代號 價格 350 …" at bounding box center [306, 209] width 439 height 114
click at [427, 313] on button "結帳" at bounding box center [433, 317] width 29 height 16
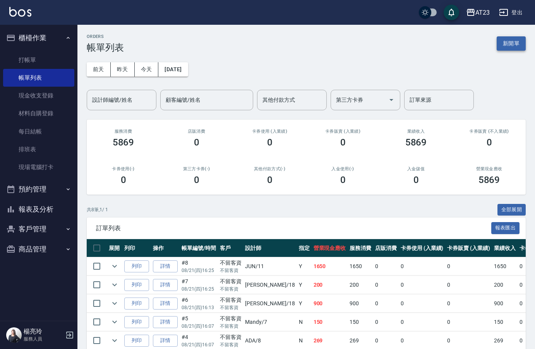
click at [497, 43] on button "新開單" at bounding box center [511, 43] width 29 height 14
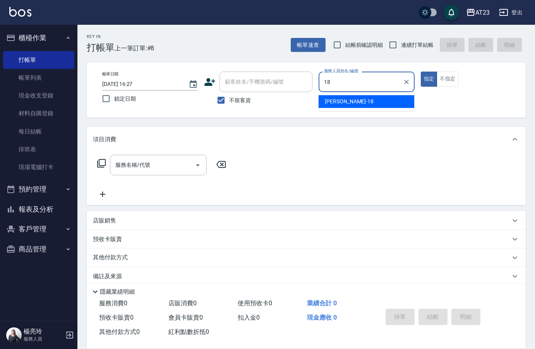
type input "小嫺-18"
type button "true"
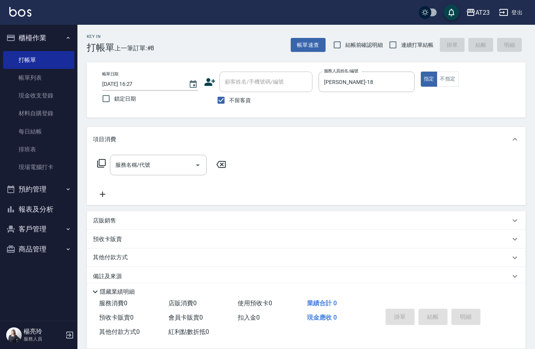
drag, startPoint x: 101, startPoint y: 165, endPoint x: 101, endPoint y: 160, distance: 5.8
click at [101, 160] on icon at bounding box center [101, 163] width 9 height 9
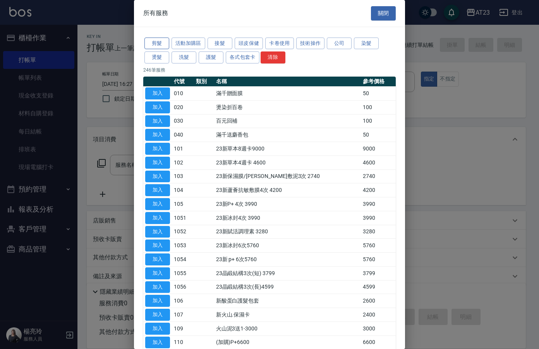
click at [157, 44] on button "剪髮" at bounding box center [156, 44] width 25 height 12
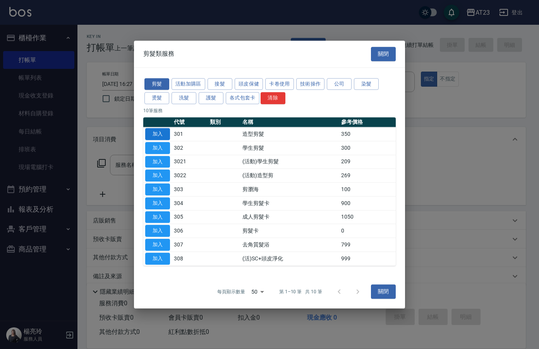
click at [160, 131] on button "加入" at bounding box center [157, 134] width 25 height 12
type input "造型剪髮(301)"
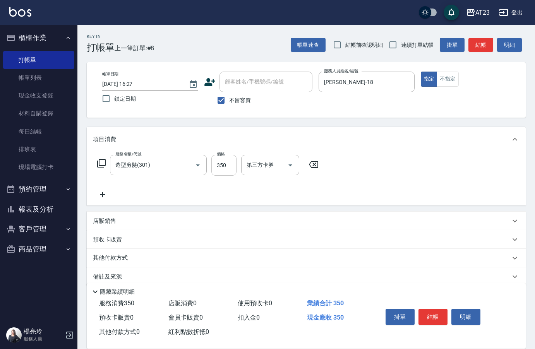
click at [229, 164] on input "350" at bounding box center [223, 165] width 25 height 21
type input "200"
click at [381, 156] on div "服務名稱/代號 造型剪髮(301) 服務名稱/代號 價格 200 價格 第三方卡券 第三方卡券" at bounding box center [306, 179] width 439 height 54
click at [436, 311] on button "結帳" at bounding box center [433, 317] width 29 height 16
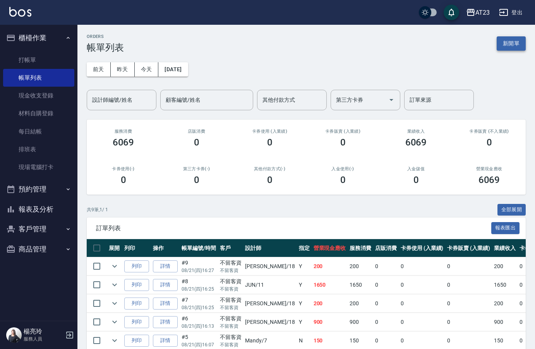
click at [503, 48] on button "新開單" at bounding box center [511, 43] width 29 height 14
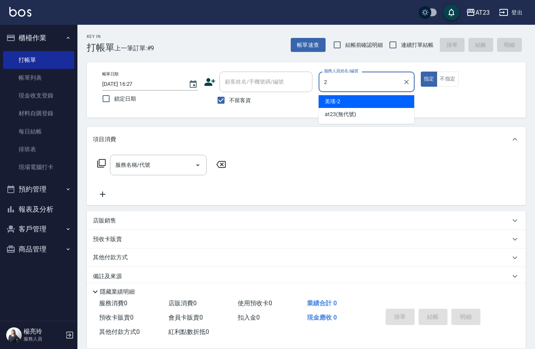
type input "美瑛-2"
type button "true"
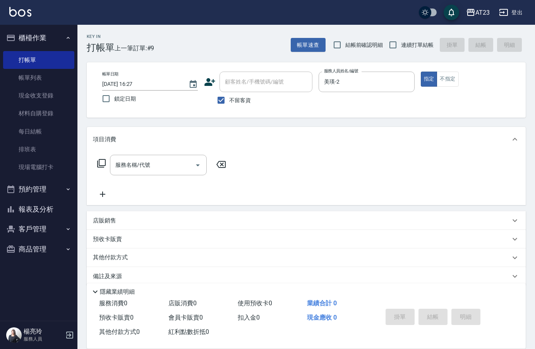
click at [99, 159] on icon at bounding box center [101, 163] width 9 height 9
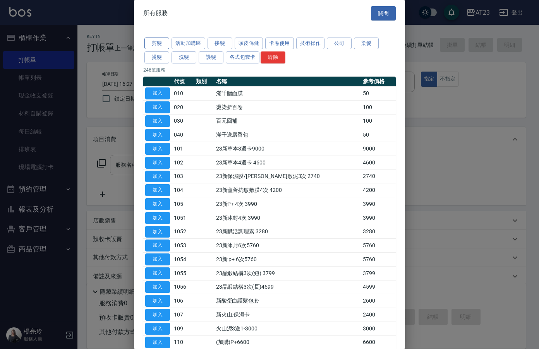
click at [157, 46] on button "剪髮" at bounding box center [156, 44] width 25 height 12
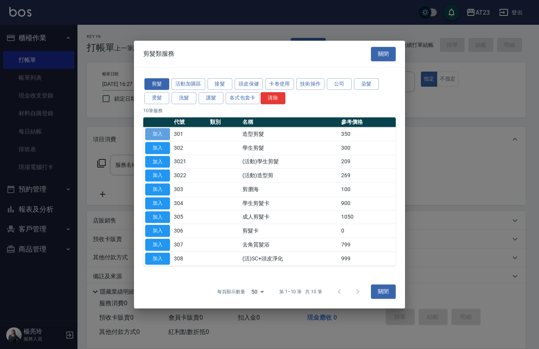
click at [159, 131] on button "加入" at bounding box center [157, 134] width 25 height 12
type input "造型剪髮(301)"
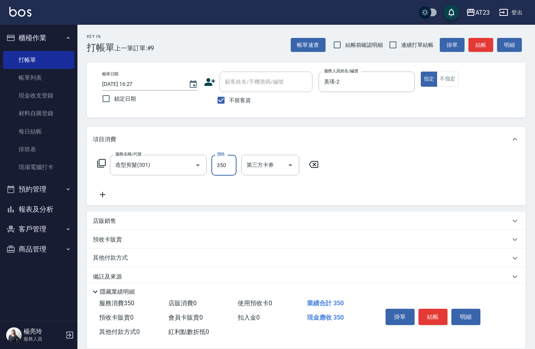
click at [230, 164] on input "350" at bounding box center [223, 165] width 25 height 21
type input "500"
click at [418, 141] on div "項目消費" at bounding box center [301, 140] width 417 height 8
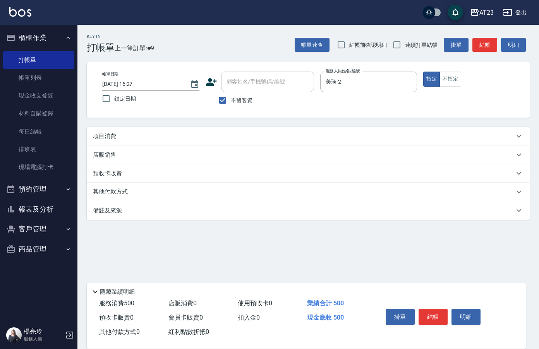
click at [105, 137] on p "項目消費" at bounding box center [104, 136] width 23 height 8
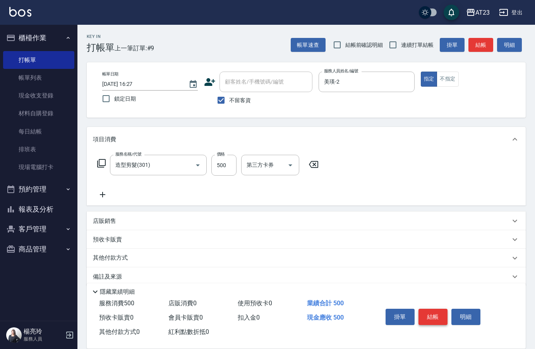
click at [433, 311] on button "結帳" at bounding box center [433, 317] width 29 height 16
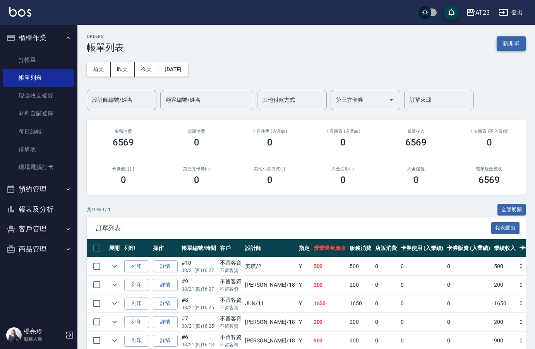
click at [506, 44] on button "新開單" at bounding box center [511, 43] width 29 height 14
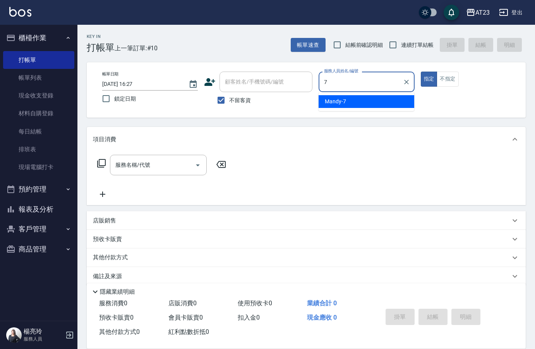
type input "Mandy-7"
type button "true"
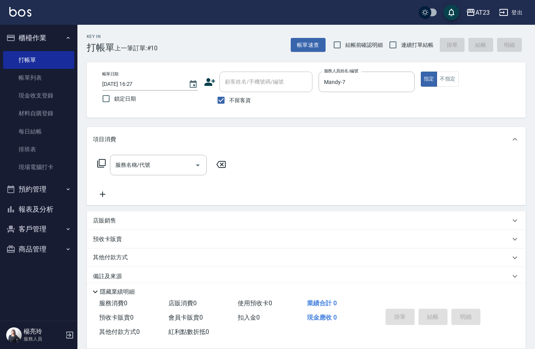
click at [106, 165] on icon at bounding box center [101, 163] width 9 height 9
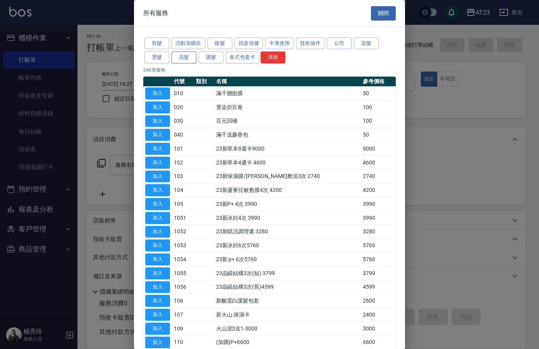
click at [179, 58] on button "洗髮" at bounding box center [184, 58] width 25 height 12
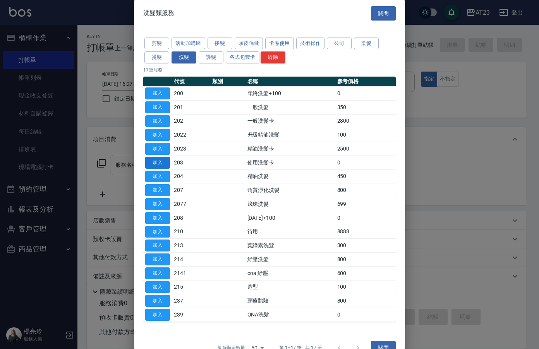
click at [161, 159] on button "加入" at bounding box center [157, 163] width 25 height 12
type input "使用洗髮卡(203)"
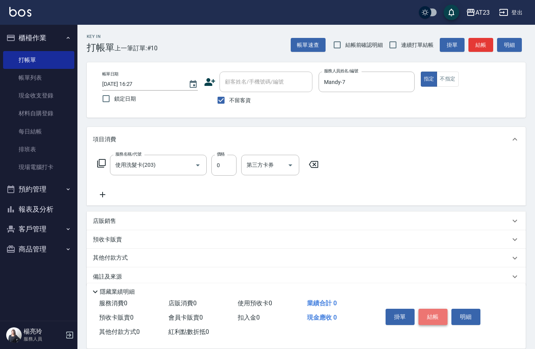
click at [426, 311] on button "結帳" at bounding box center [433, 317] width 29 height 16
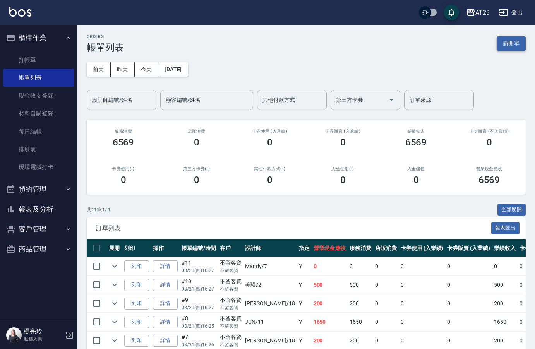
click at [499, 45] on button "新開單" at bounding box center [511, 43] width 29 height 14
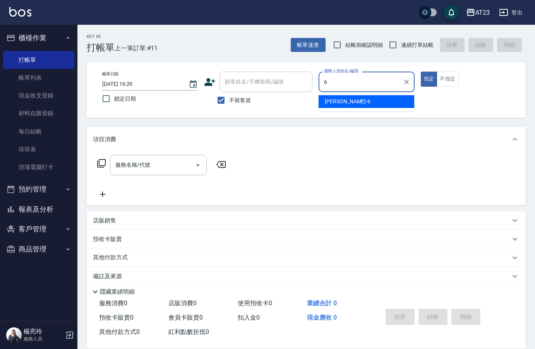
type input "Joann-6"
type button "true"
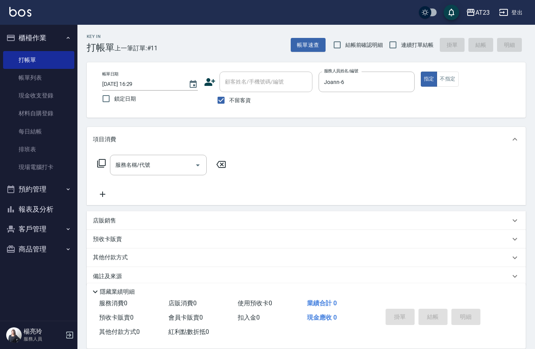
click at [99, 162] on icon at bounding box center [101, 163] width 9 height 9
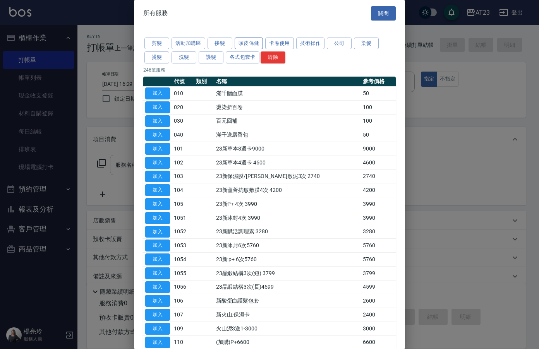
click at [244, 45] on button "頭皮保健" at bounding box center [249, 44] width 29 height 12
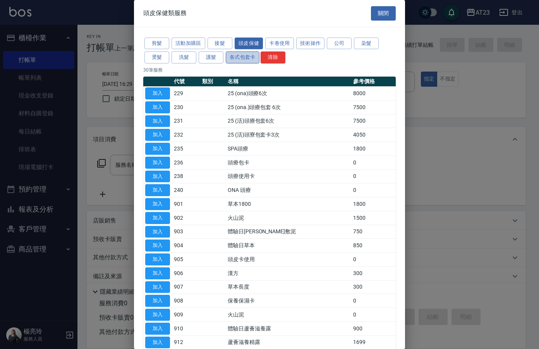
click at [240, 53] on button "各式包套卡" at bounding box center [243, 58] width 34 height 12
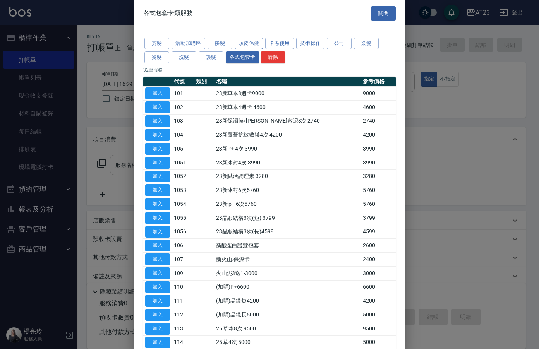
click at [250, 40] on button "頭皮保健" at bounding box center [249, 44] width 29 height 12
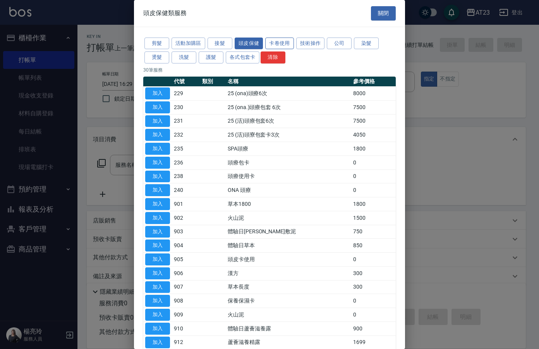
click at [273, 43] on button "卡卷使用" at bounding box center [279, 44] width 29 height 12
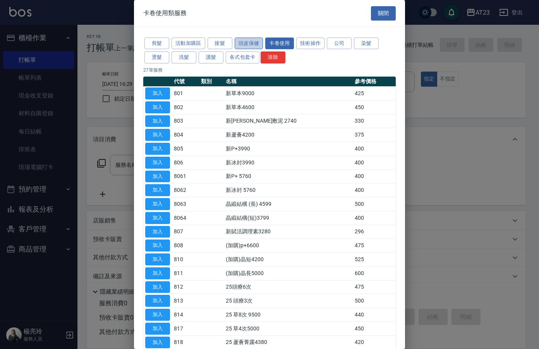
click at [251, 44] on button "頭皮保健" at bounding box center [249, 44] width 29 height 12
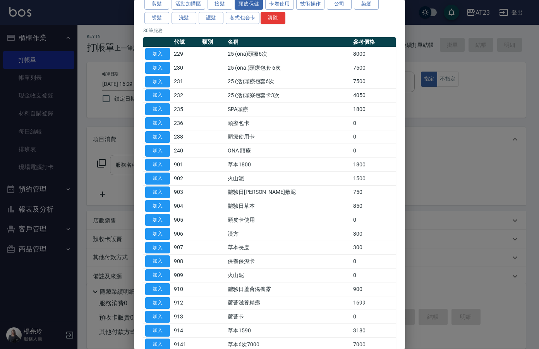
scroll to position [77, 0]
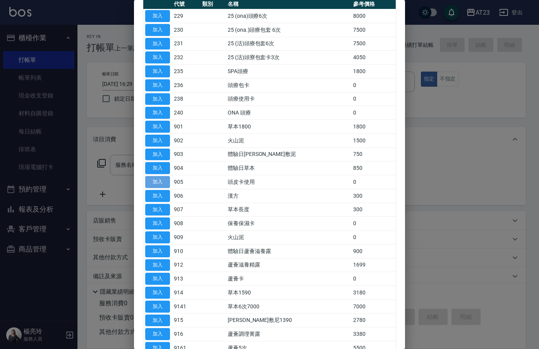
click at [162, 180] on button "加入" at bounding box center [157, 182] width 25 height 12
type input "頭皮卡使用(905)"
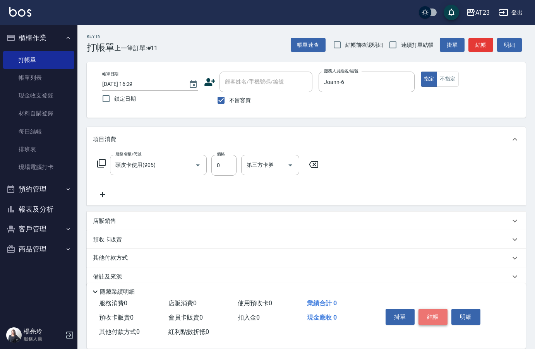
click at [441, 315] on button "結帳" at bounding box center [433, 317] width 29 height 16
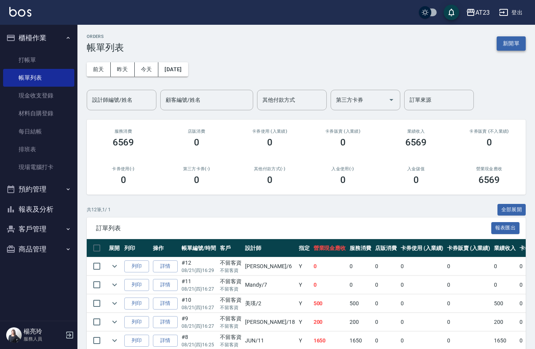
click at [505, 42] on button "新開單" at bounding box center [511, 43] width 29 height 14
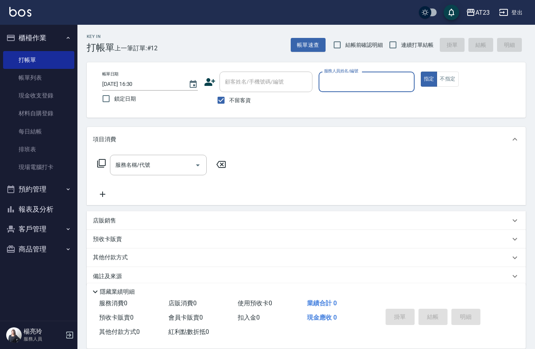
click at [398, 83] on input "服務人員姓名/編號" at bounding box center [366, 82] width 89 height 14
type input "小嫺-18"
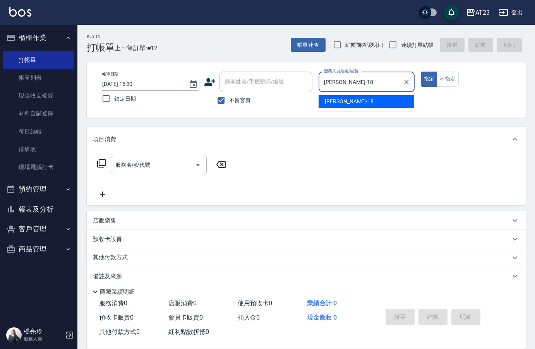
type button "true"
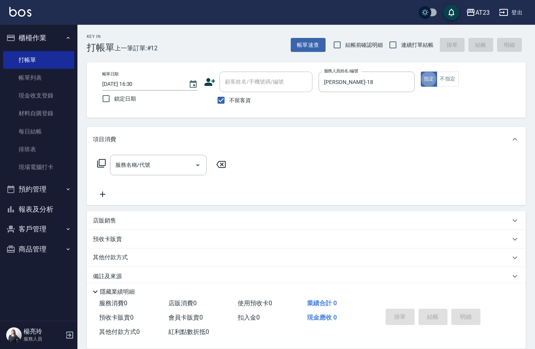
click at [102, 163] on icon at bounding box center [101, 163] width 9 height 9
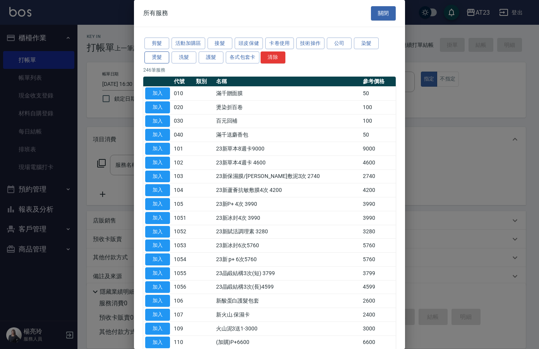
click at [155, 56] on button "燙髮" at bounding box center [156, 58] width 25 height 12
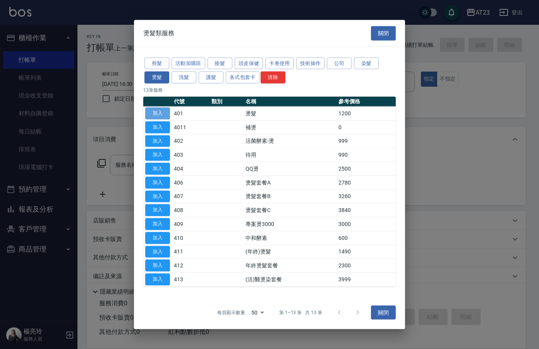
click at [160, 113] on button "加入" at bounding box center [157, 114] width 25 height 12
type input "燙髮(401)"
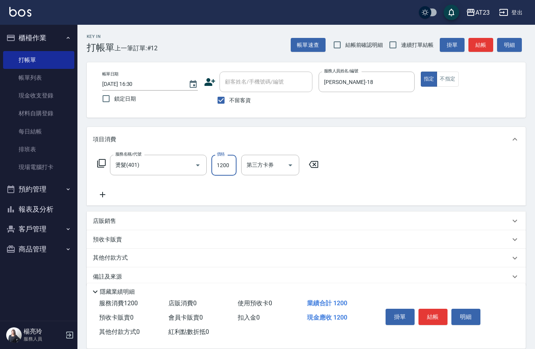
click at [231, 163] on input "1200" at bounding box center [223, 165] width 25 height 21
type input "4800"
click at [98, 161] on icon at bounding box center [101, 163] width 9 height 9
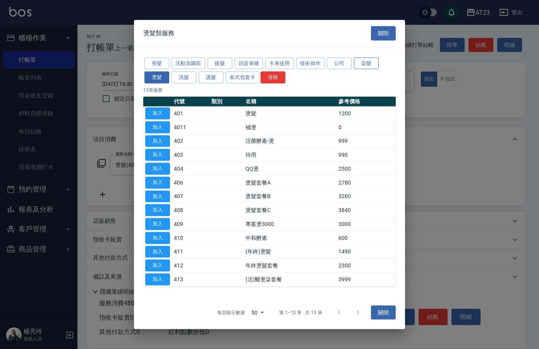
click at [371, 60] on button "染髮" at bounding box center [366, 63] width 25 height 12
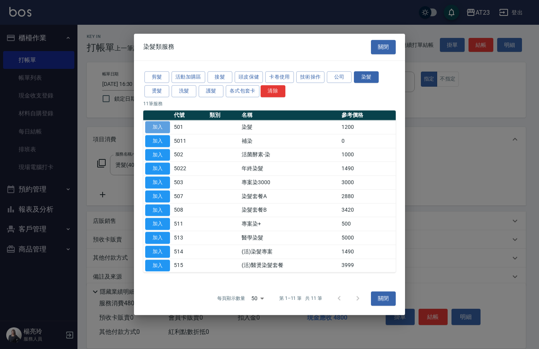
click at [161, 124] on button "加入" at bounding box center [157, 127] width 25 height 12
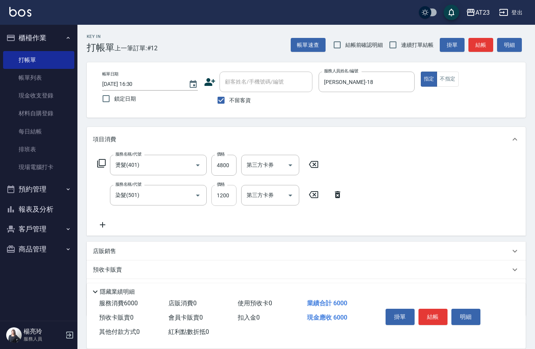
click at [232, 193] on input "1200" at bounding box center [223, 195] width 25 height 21
type input "950"
click at [422, 177] on div "服務名稱/代號 燙髮(401) 服務名稱/代號 價格 4800 價格 第三方卡券 第三方卡券 服務名稱/代號 染髮(501) 服務名稱/代號 價格 950 價…" at bounding box center [306, 194] width 439 height 84
click at [99, 158] on div "服務名稱/代號 燙髮(401) 服務名稱/代號 價格 4800 價格 第三方卡券 第三方卡券" at bounding box center [208, 165] width 230 height 21
click at [106, 166] on div "服務名稱/代號 燙髮(401) 服務名稱/代號 價格 4800 價格 第三方卡券 第三方卡券" at bounding box center [208, 165] width 230 height 21
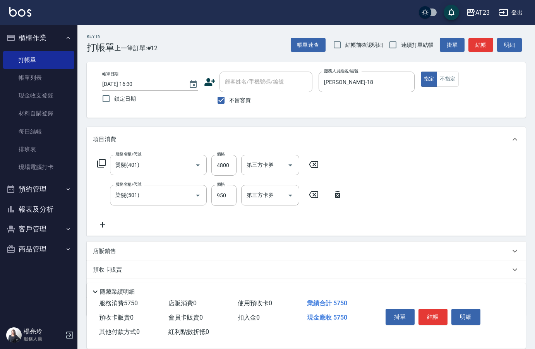
click at [99, 166] on icon at bounding box center [101, 163] width 9 height 9
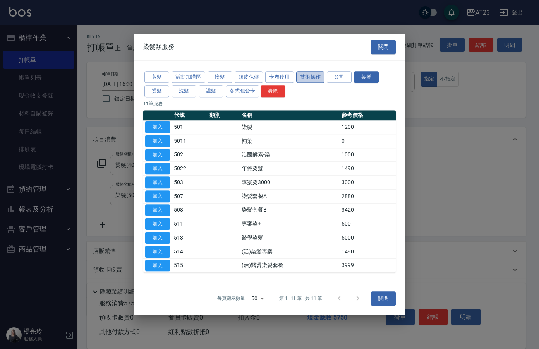
click at [299, 74] on button "技術操作" at bounding box center [310, 77] width 29 height 12
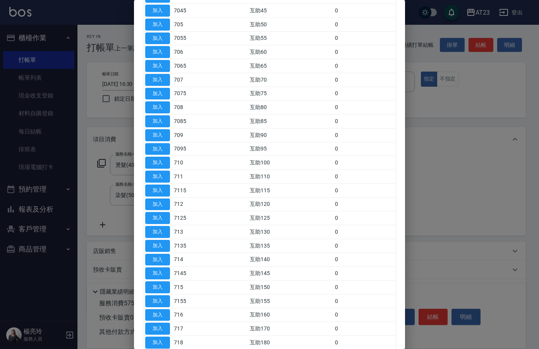
scroll to position [271, 0]
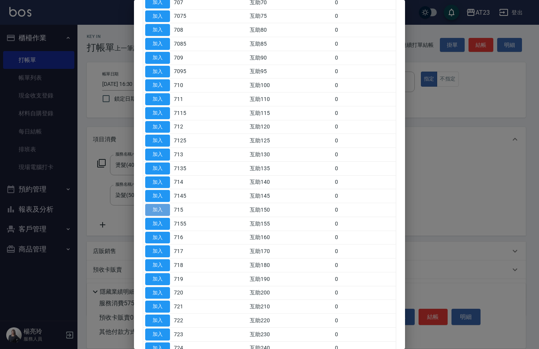
click at [159, 209] on button "加入" at bounding box center [157, 210] width 25 height 12
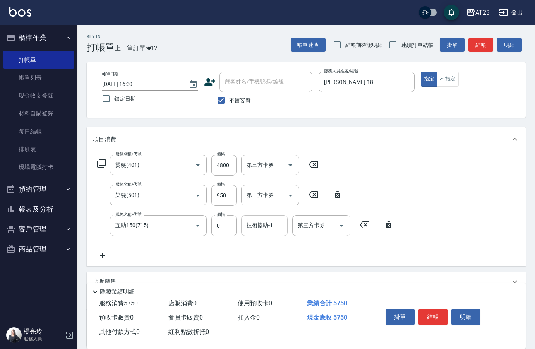
click at [264, 225] on div "技術協助-1 技術協助-1" at bounding box center [264, 225] width 46 height 21
type input "棒棒-20"
click at [421, 175] on div "服務名稱/代號 燙髮(401) 服務名稱/代號 價格 4800 價格 第三方卡券 第三方卡券 服務名稱/代號 染髮(501) 服務名稱/代號 價格 950 價…" at bounding box center [306, 209] width 439 height 114
click at [99, 168] on icon at bounding box center [101, 163] width 9 height 9
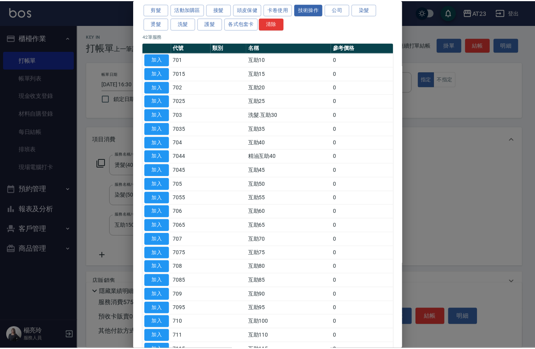
scroll to position [116, 0]
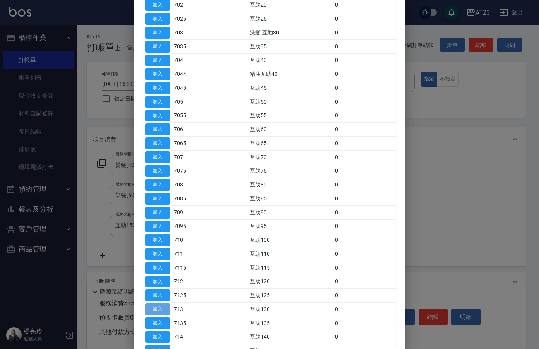
click at [154, 309] on button "加入" at bounding box center [157, 310] width 25 height 12
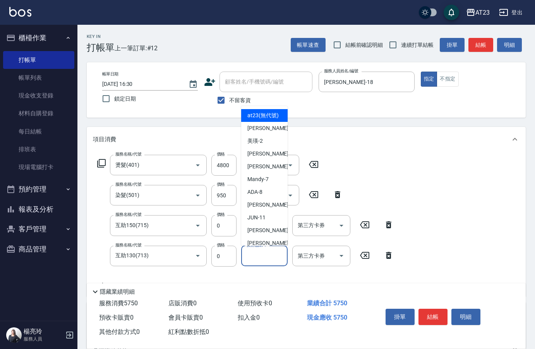
click at [260, 253] on input "技術協助-1" at bounding box center [265, 256] width 40 height 14
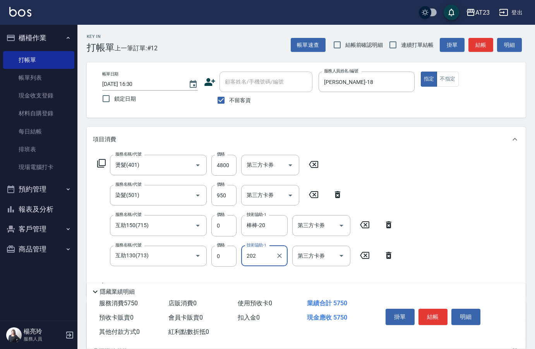
type input "202"
click at [266, 259] on div "技術協助-1 技術協助-1" at bounding box center [264, 256] width 46 height 21
type input "棒棒-20"
click at [486, 161] on div "服務名稱/代號 燙髮(401) 服務名稱/代號 價格 4800 價格 第三方卡券 第三方卡券 服務名稱/代號 染髮(501) 服務名稱/代號 價格 950 價…" at bounding box center [306, 224] width 439 height 145
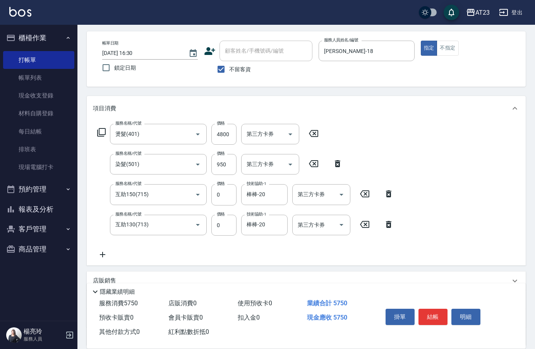
scroll to position [77, 0]
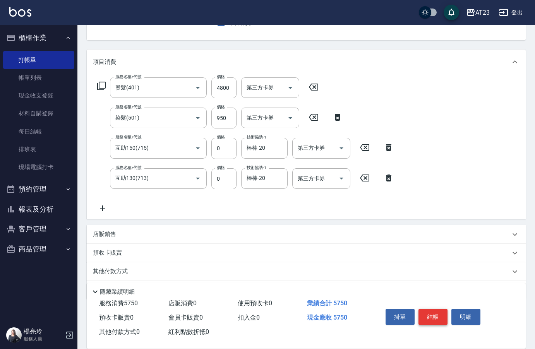
click at [426, 309] on button "結帳" at bounding box center [433, 317] width 29 height 16
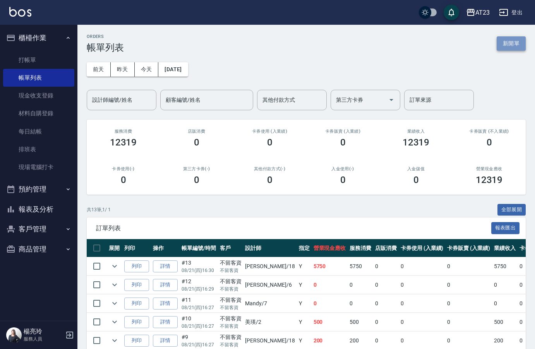
click at [514, 46] on button "新開單" at bounding box center [511, 43] width 29 height 14
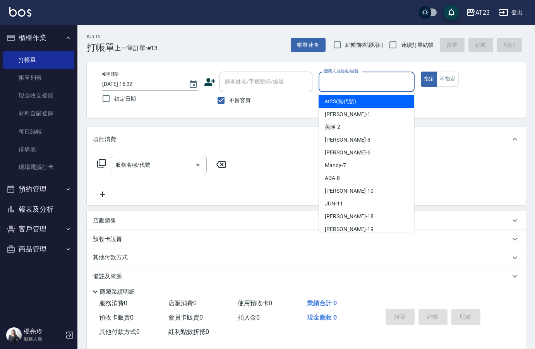
click at [368, 85] on input "服務人員姓名/編號" at bounding box center [366, 82] width 89 height 14
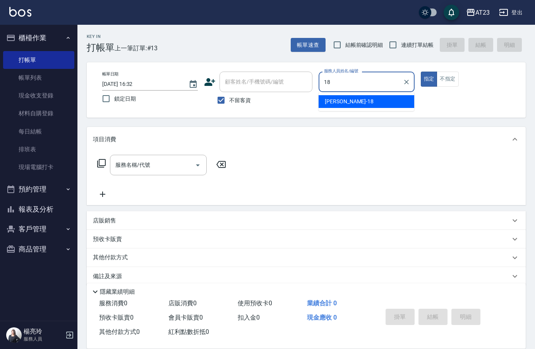
type input "小嫺-18"
type button "true"
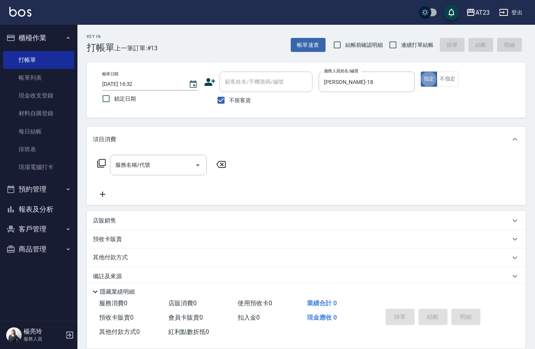
click at [103, 162] on icon at bounding box center [101, 163] width 9 height 9
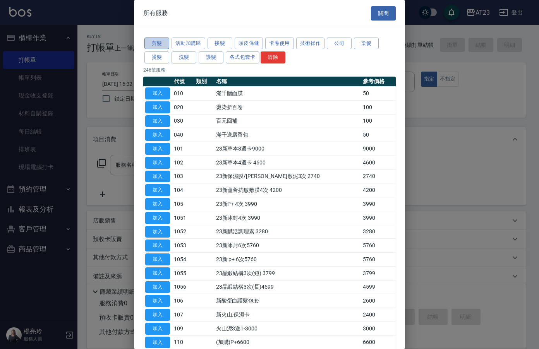
click at [163, 42] on button "剪髮" at bounding box center [156, 44] width 25 height 12
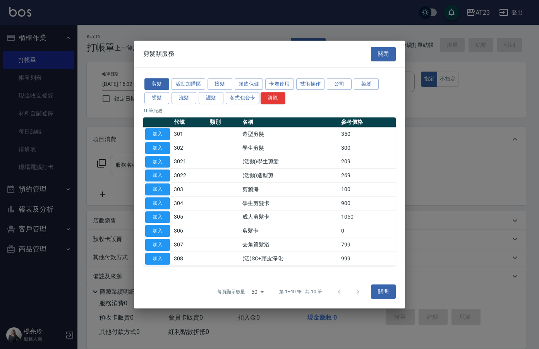
click at [184, 58] on div "剪髮類服務 關閉" at bounding box center [269, 54] width 271 height 27
click at [180, 99] on button "洗髮" at bounding box center [184, 98] width 25 height 12
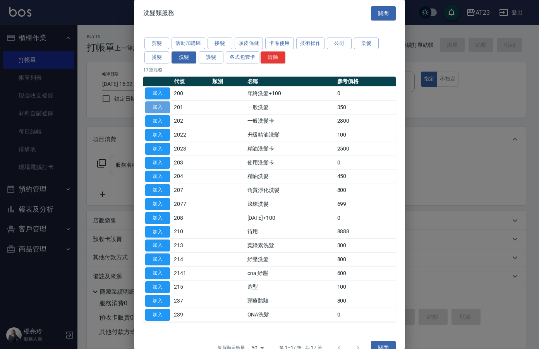
click at [161, 108] on button "加入" at bounding box center [157, 107] width 25 height 12
type input "一般洗髮(201)"
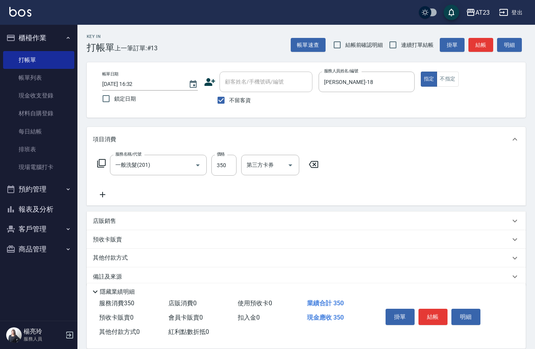
click at [101, 167] on icon at bounding box center [101, 163] width 9 height 9
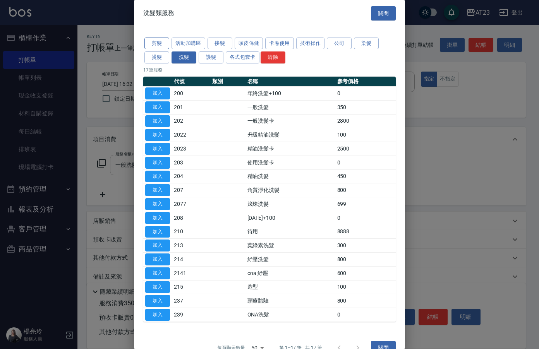
click at [160, 41] on button "剪髮" at bounding box center [156, 44] width 25 height 12
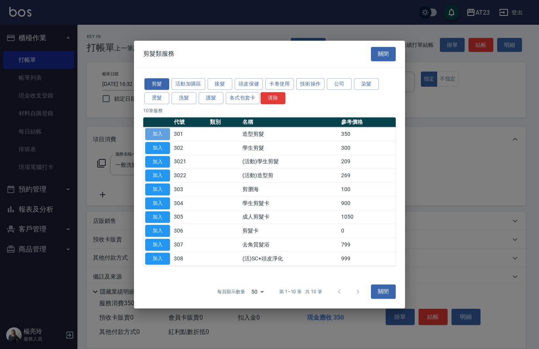
click at [158, 130] on button "加入" at bounding box center [157, 134] width 25 height 12
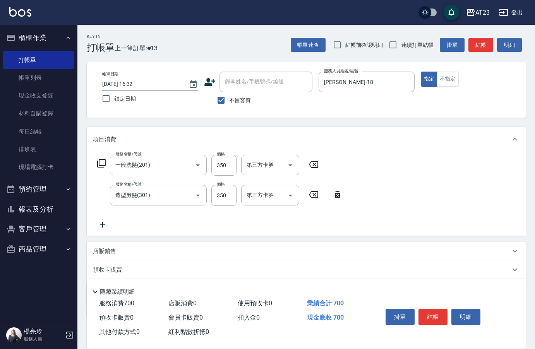
click at [99, 168] on icon at bounding box center [101, 163] width 9 height 9
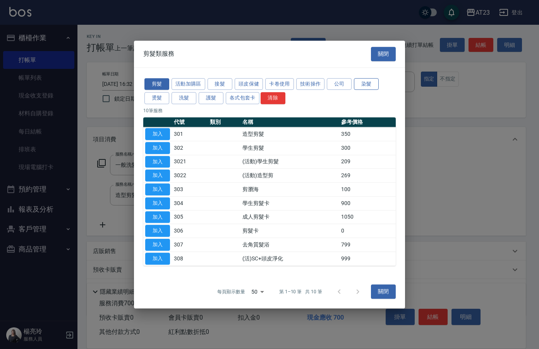
click at [366, 84] on button "染髮" at bounding box center [366, 84] width 25 height 12
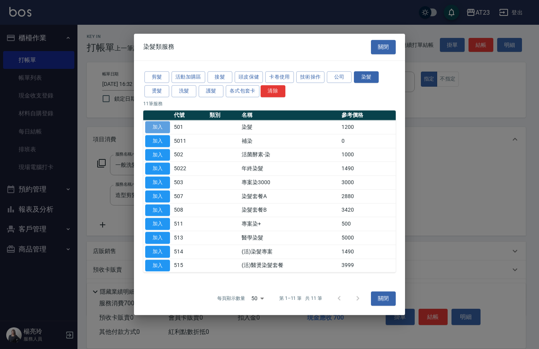
click at [163, 129] on button "加入" at bounding box center [157, 127] width 25 height 12
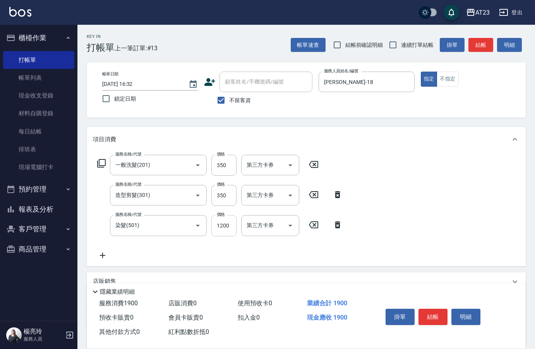
click at [231, 222] on input "1200" at bounding box center [223, 225] width 25 height 21
type input "600"
drag, startPoint x: 397, startPoint y: 187, endPoint x: 411, endPoint y: 215, distance: 31.3
click at [397, 187] on div "服務名稱/代號 一般洗髮(201) 服務名稱/代號 價格 350 價格 第三方卡券 第三方卡券 服務名稱/代號 造型剪髮(301) 服務名稱/代號 價格 35…" at bounding box center [306, 209] width 439 height 114
click at [101, 163] on icon at bounding box center [101, 163] width 9 height 9
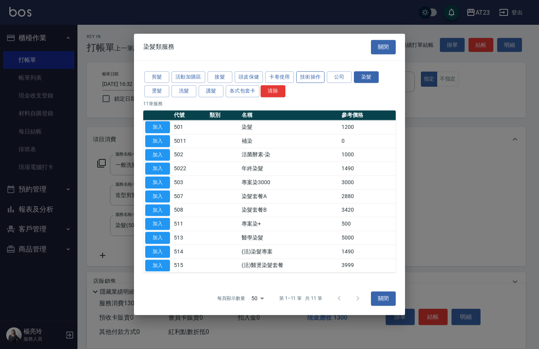
click at [309, 75] on button "技術操作" at bounding box center [310, 77] width 29 height 12
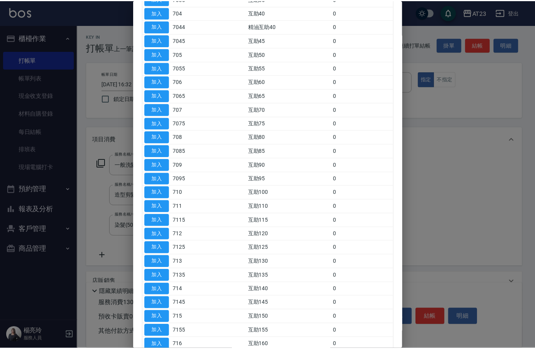
scroll to position [232, 0]
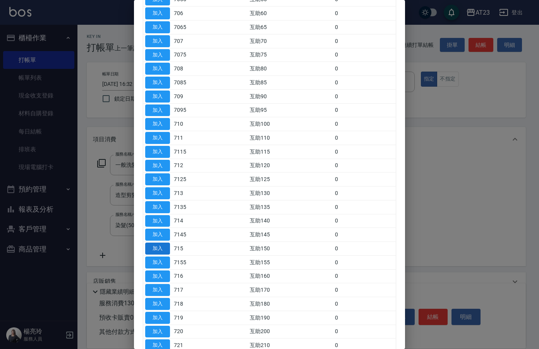
click at [164, 249] on button "加入" at bounding box center [157, 249] width 25 height 12
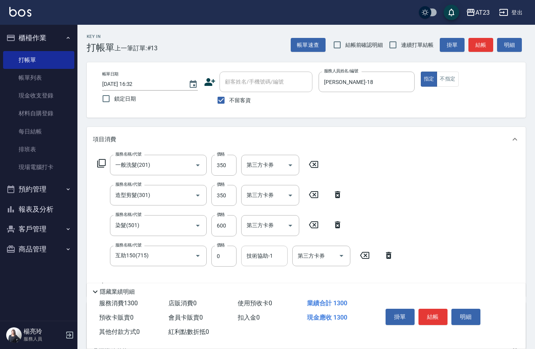
click at [258, 254] on div "技術協助-1 技術協助-1" at bounding box center [264, 256] width 46 height 21
type input "棒棒-20"
click at [443, 203] on div "服務名稱/代號 一般洗髮(201) 服務名稱/代號 價格 350 價格 第三方卡券 第三方卡券 服務名稱/代號 造型剪髮(301) 服務名稱/代號 價格 35…" at bounding box center [306, 224] width 439 height 145
click at [437, 309] on button "結帳" at bounding box center [433, 317] width 29 height 16
